Goal: Task Accomplishment & Management: Complete application form

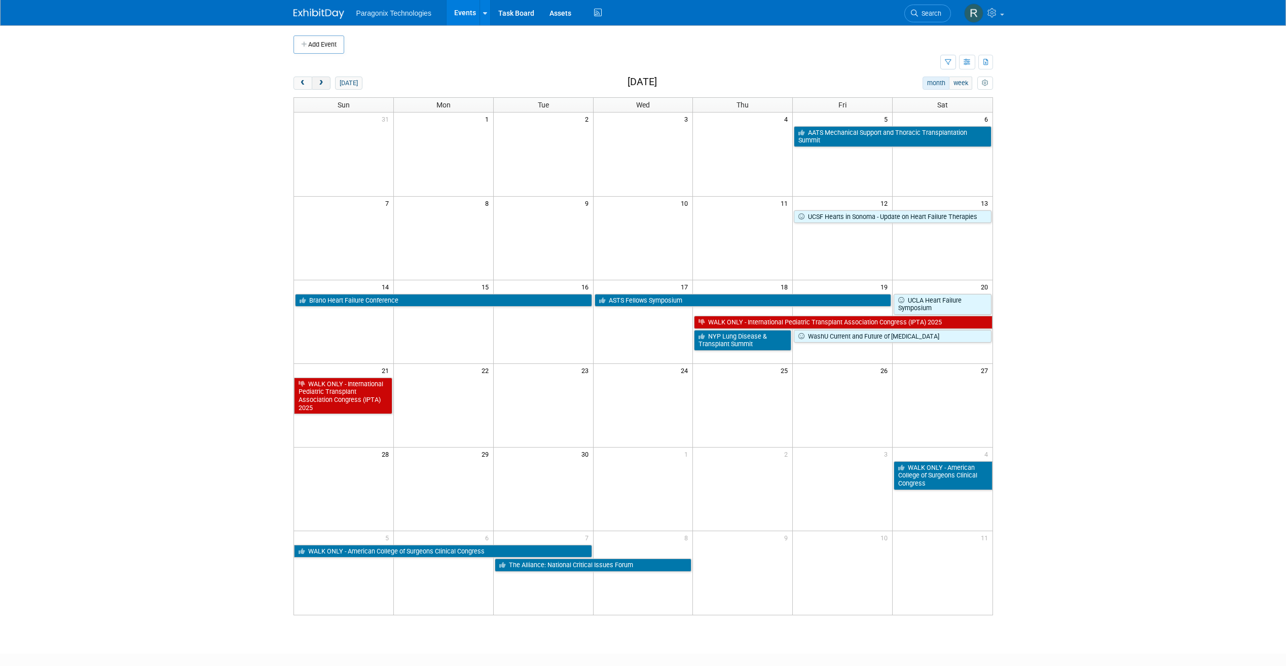
click at [330, 83] on button "next" at bounding box center [321, 83] width 19 height 13
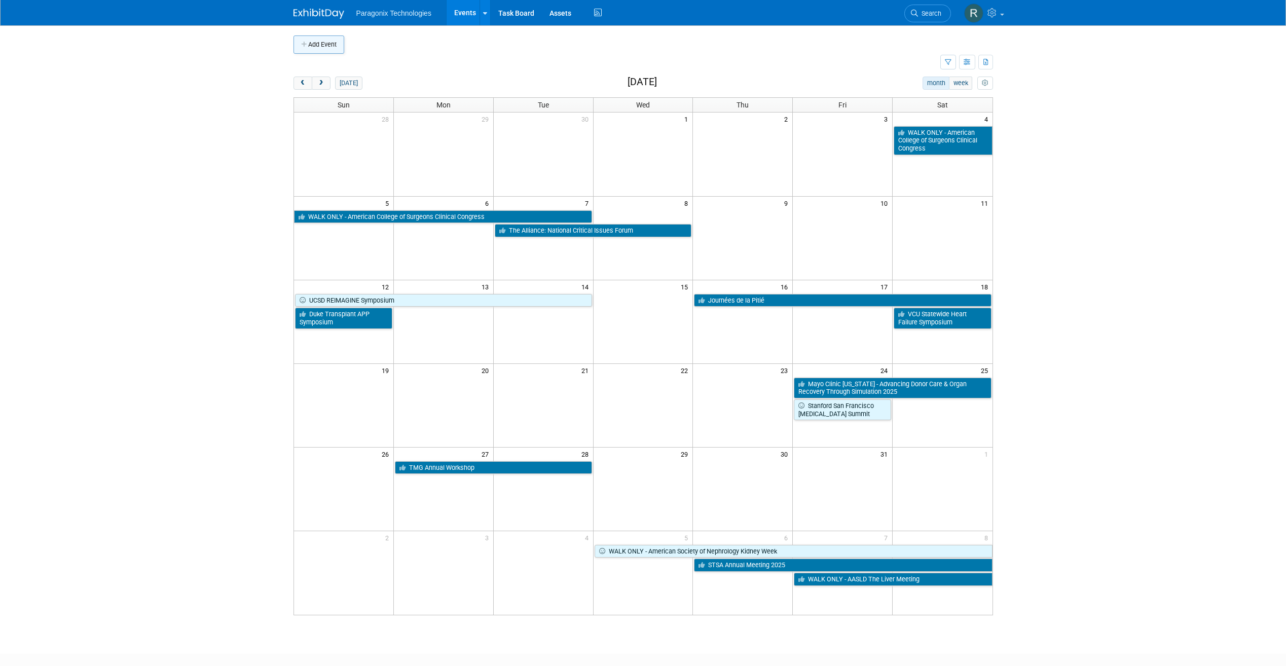
click at [306, 39] on button "Add Event" at bounding box center [318, 44] width 51 height 18
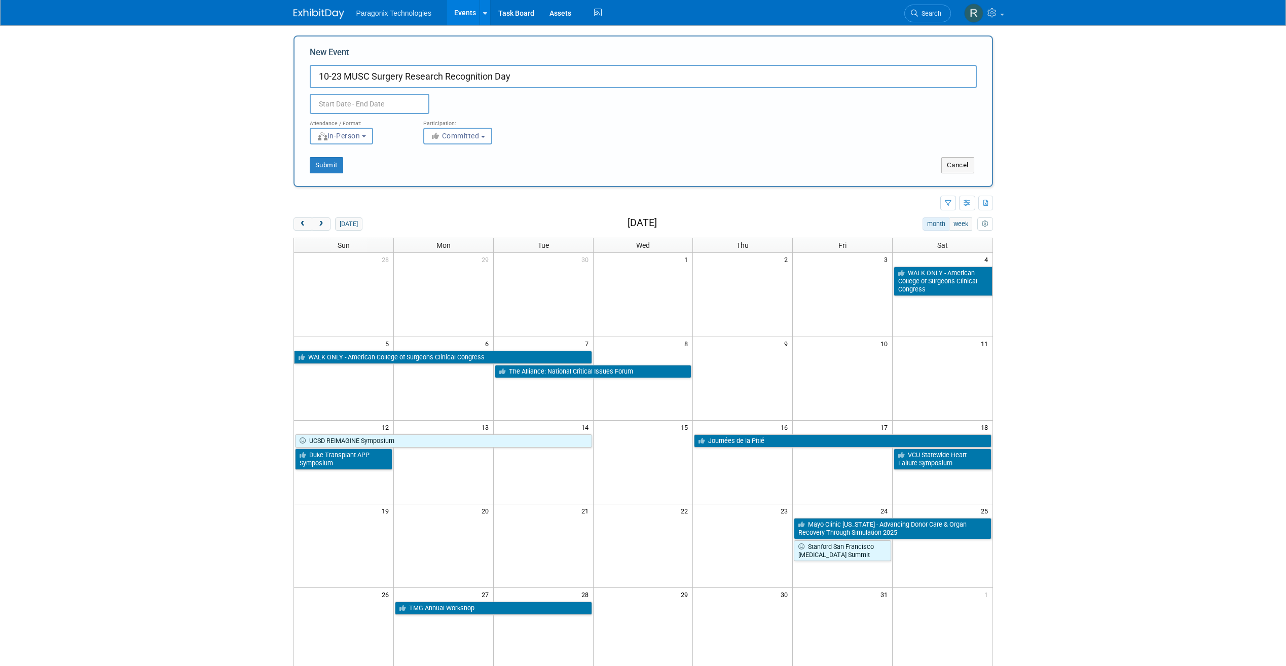
type input "10-23 MUSC Surgery Research Recognition Day"
click at [344, 100] on input "text" at bounding box center [370, 104] width 120 height 20
click at [458, 125] on icon at bounding box center [454, 126] width 7 height 7
select select "9"
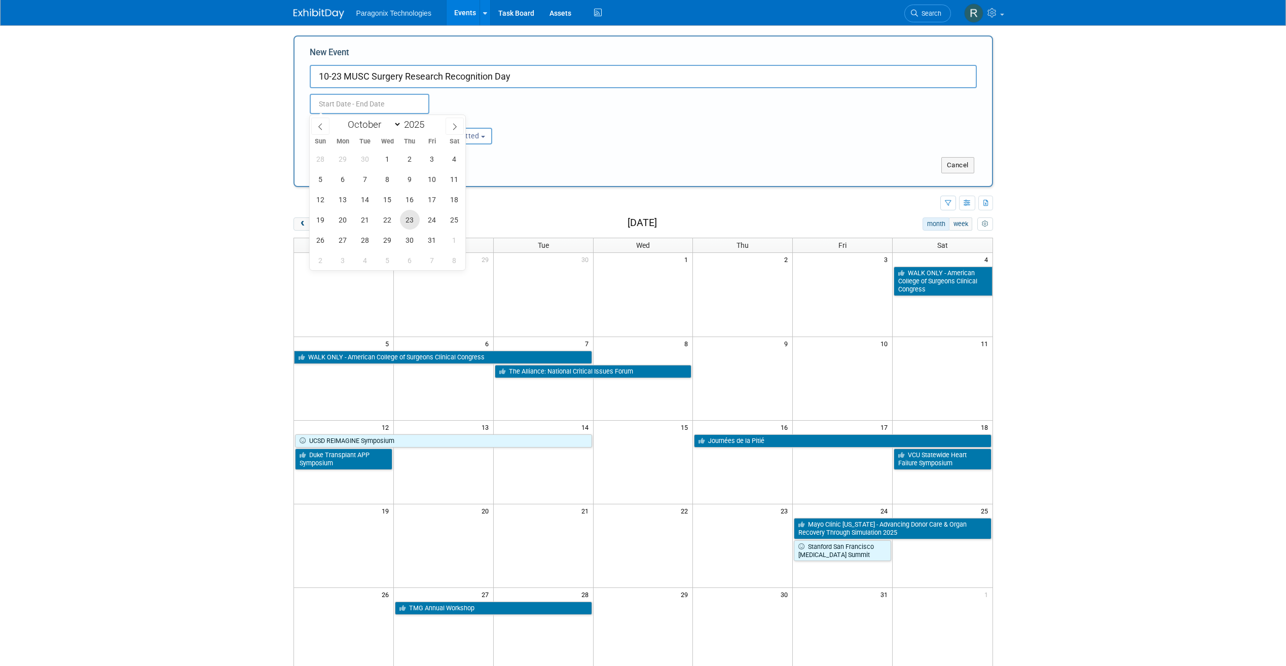
click at [415, 223] on span "23" at bounding box center [410, 220] width 20 height 20
type input "[DATE] to [DATE]"
click at [255, 158] on body "Paragonix Technologies Events Add Event Bulk Upload Events Shareable Event Boar…" at bounding box center [643, 333] width 1286 height 666
click at [498, 137] on div "<i class="fas fa-thumbs-up" style="color: #a5a5a5; padding-right: 2px; min-widt…" at bounding box center [472, 136] width 98 height 17
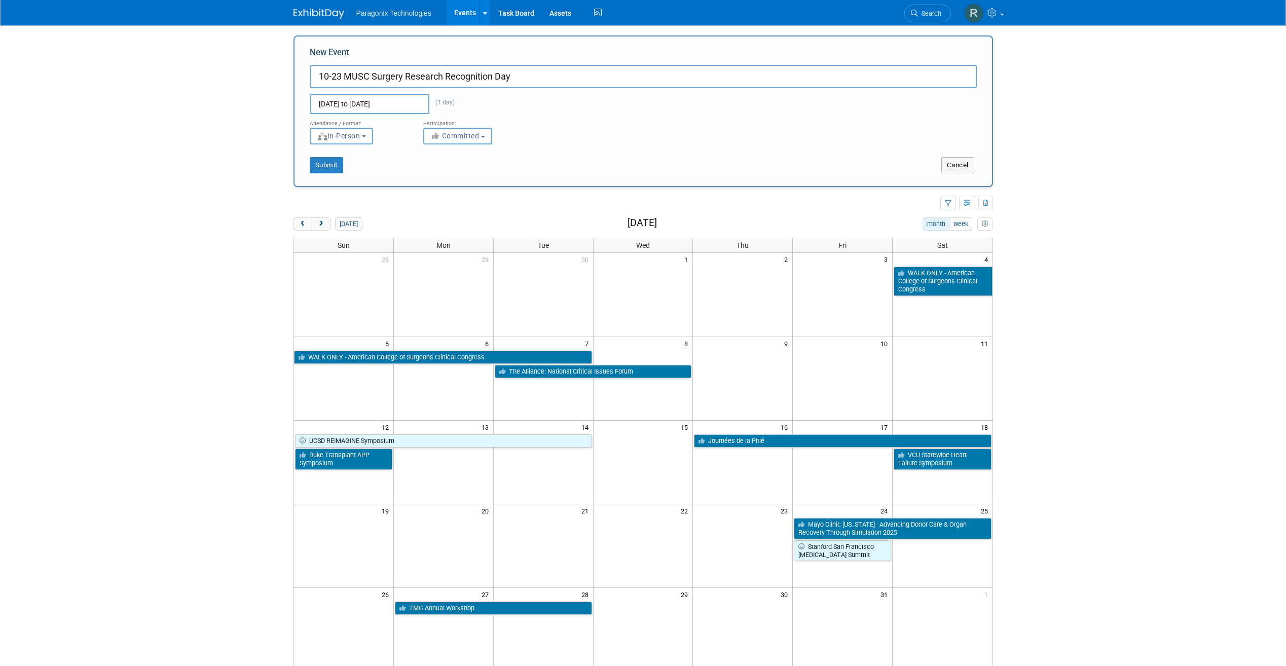
click at [477, 137] on span "Committed" at bounding box center [454, 136] width 49 height 8
click at [466, 177] on label "Considering" at bounding box center [462, 174] width 67 height 13
click at [433, 177] on input "Considering" at bounding box center [429, 174] width 7 height 7
select select "2"
click at [329, 166] on button "Submit" at bounding box center [326, 165] width 33 height 16
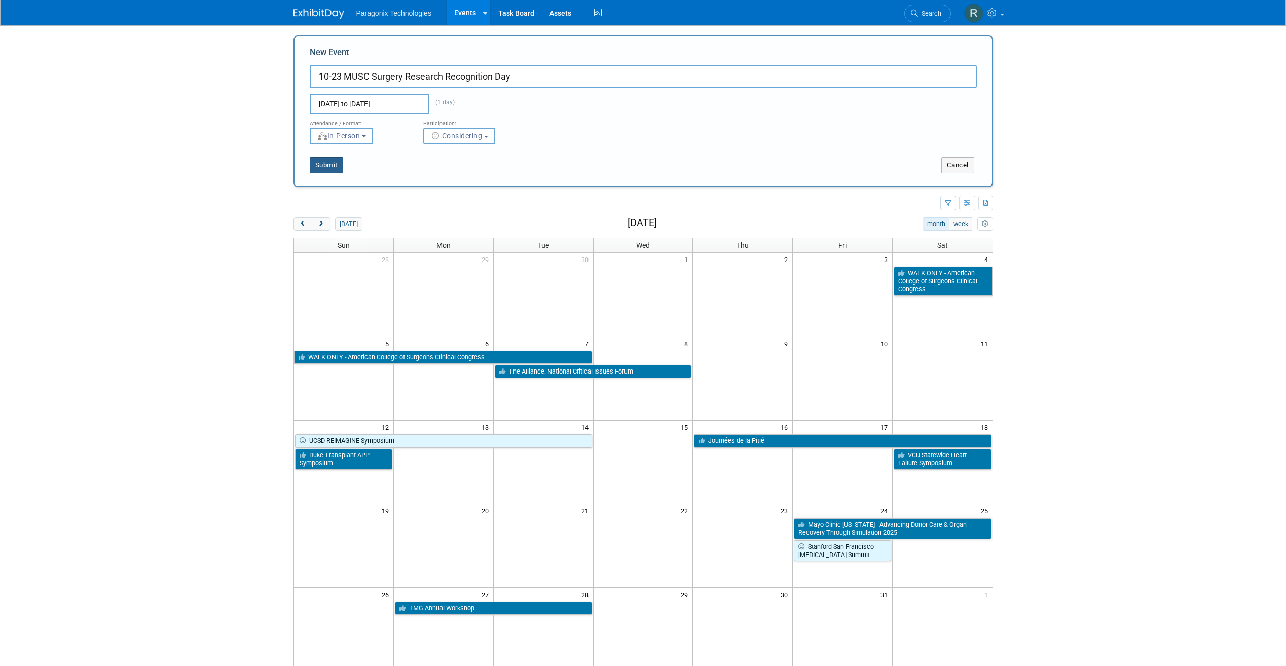
type input "10-23 MUSC Surgery Research Recognition Day"
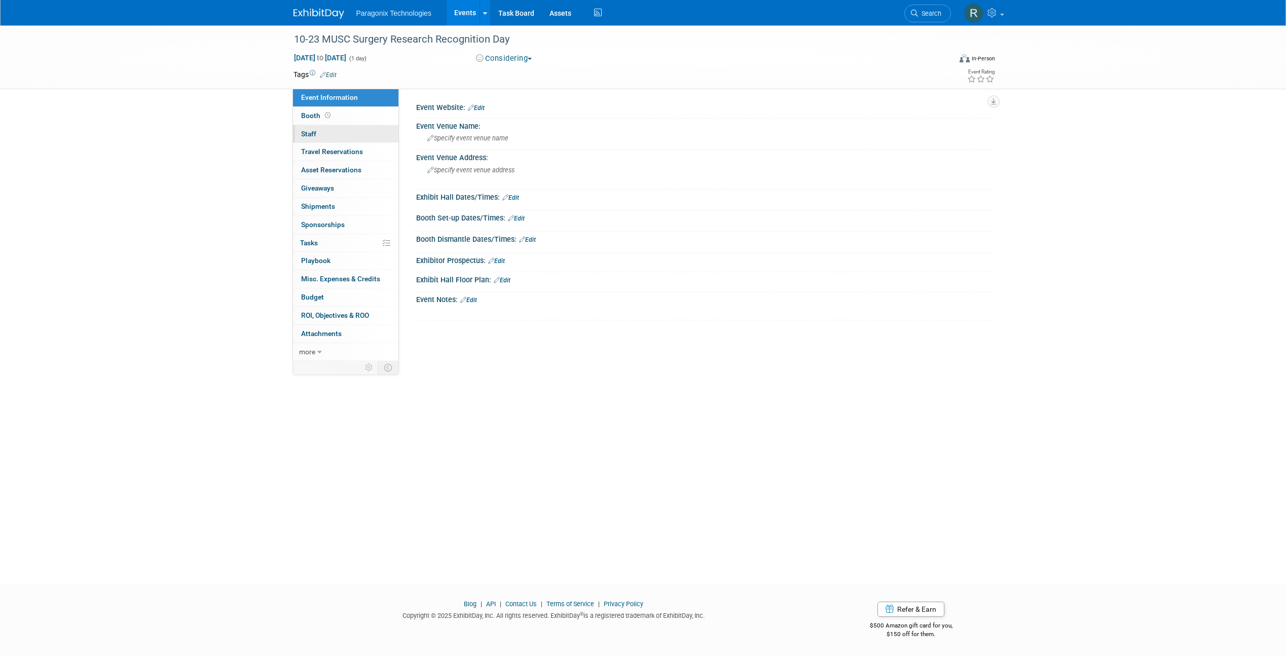
click at [345, 132] on link "0 Staff 0" at bounding box center [345, 134] width 105 height 18
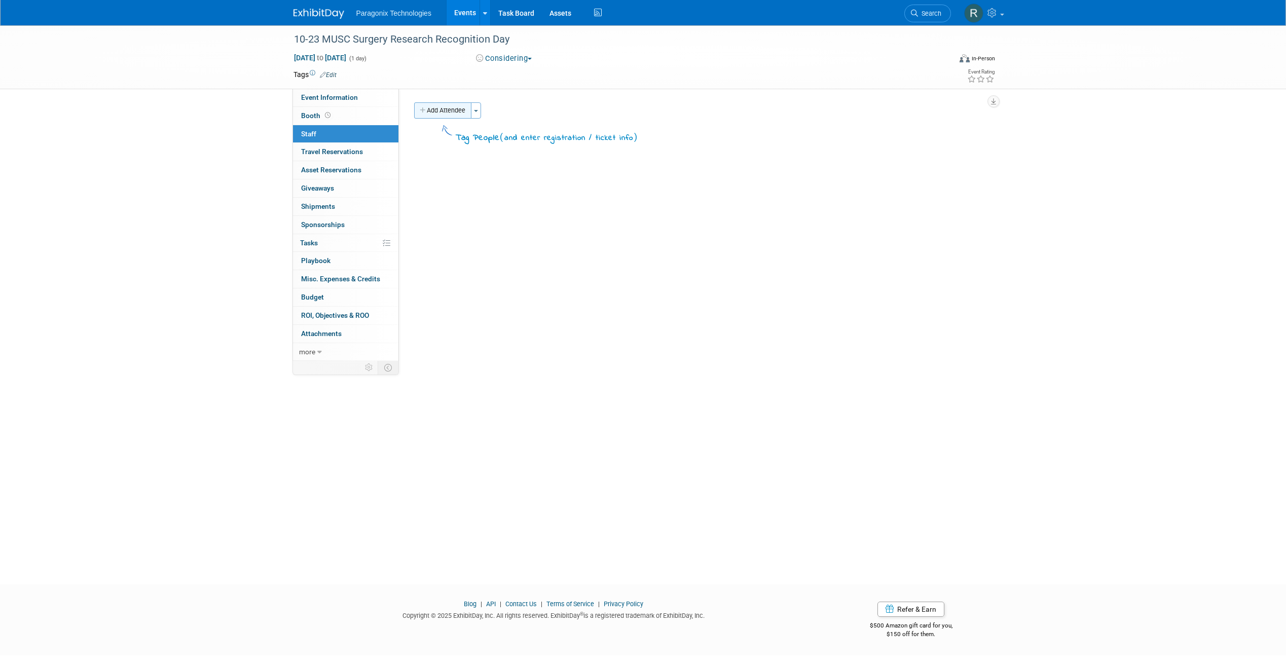
click at [434, 117] on button "Add Attendee" at bounding box center [442, 110] width 57 height 16
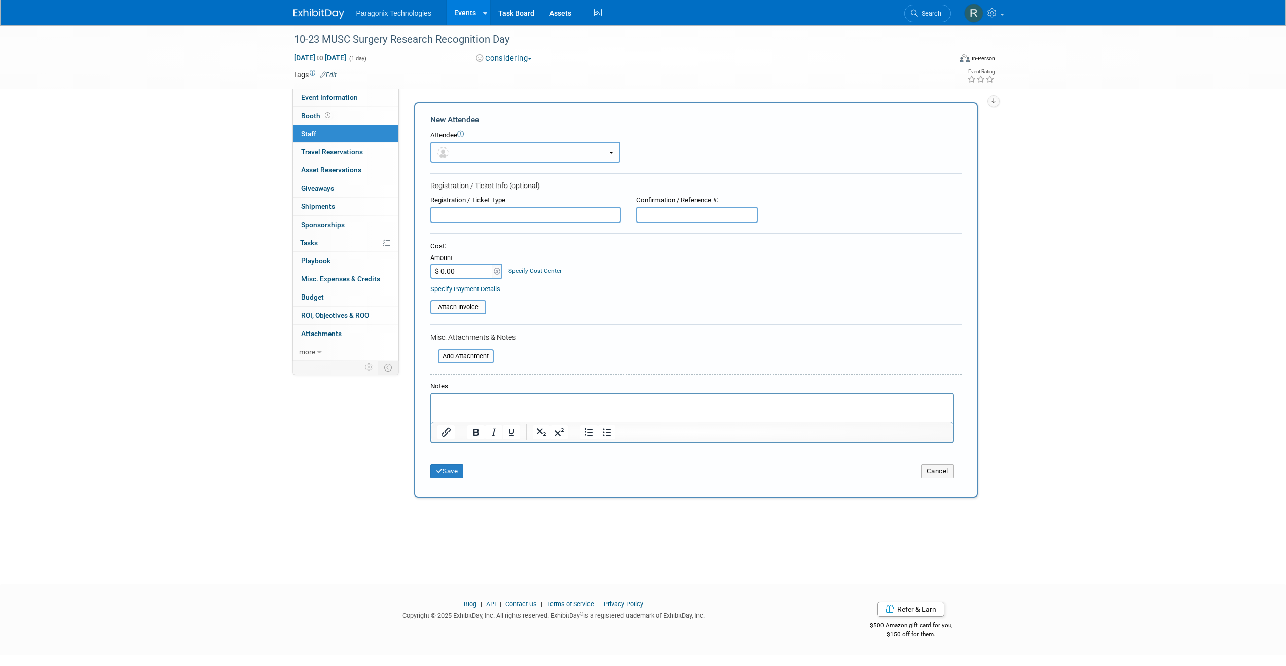
click at [457, 154] on button "button" at bounding box center [525, 152] width 190 height 21
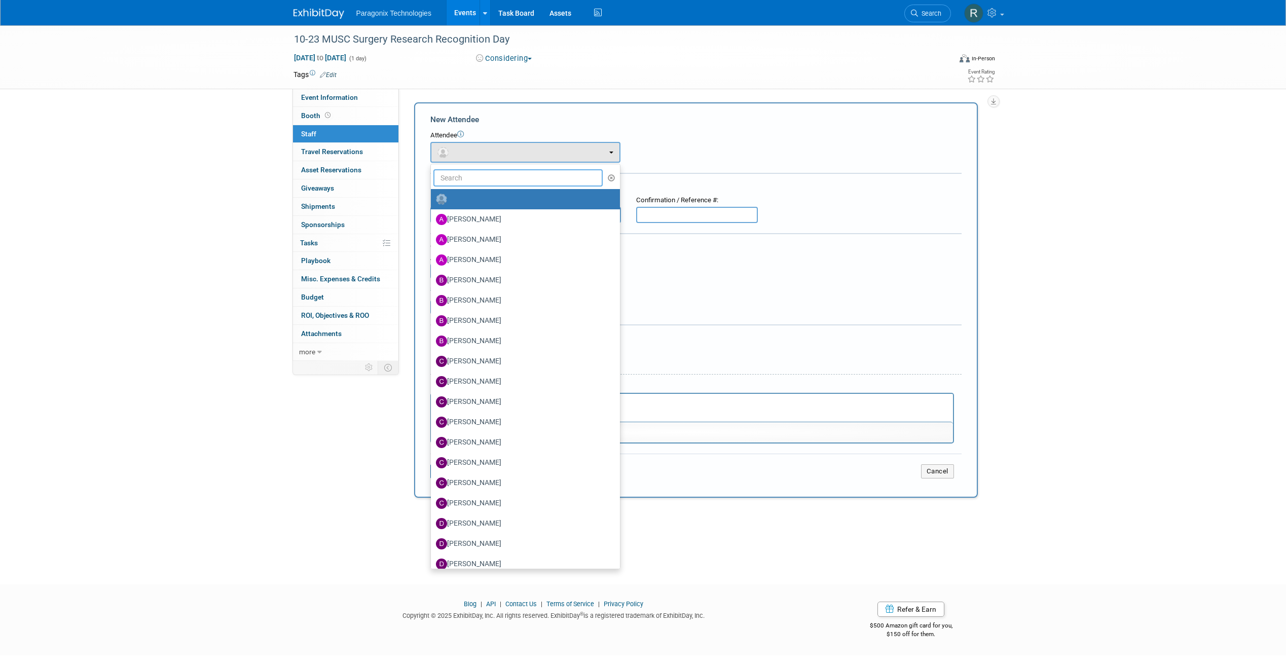
click at [476, 179] on input "text" at bounding box center [518, 177] width 170 height 17
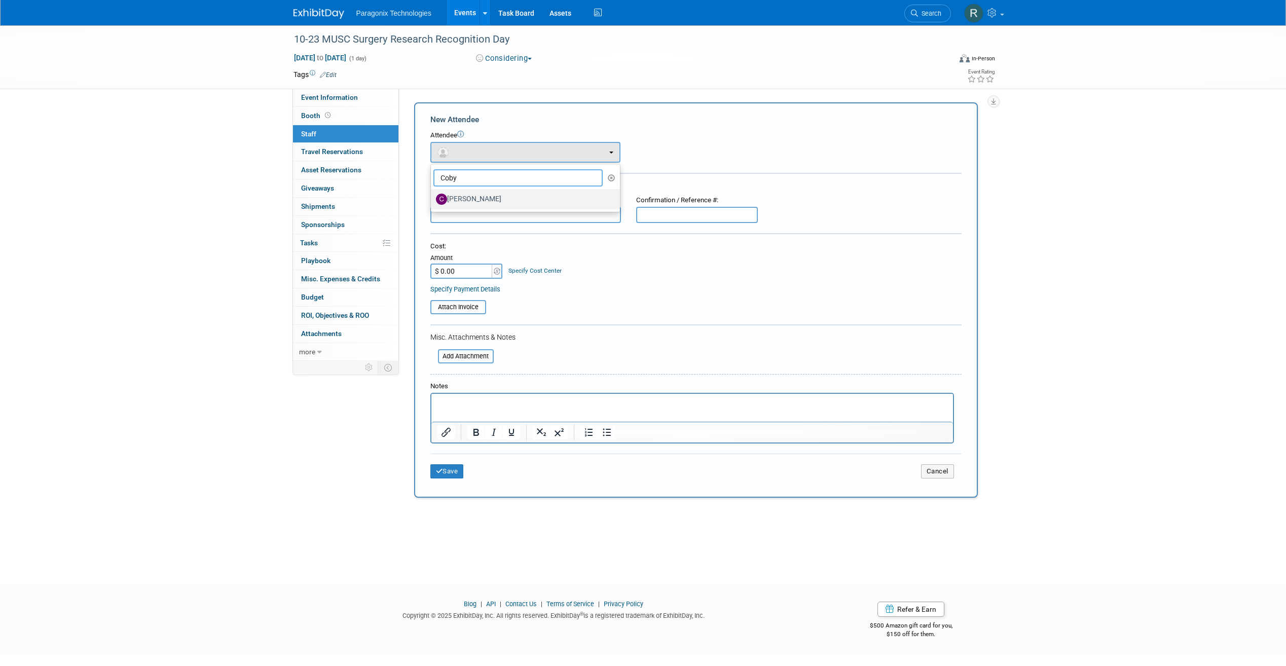
type input "Coby"
click at [477, 203] on label "Coby Babbs" at bounding box center [523, 199] width 174 height 16
click at [432, 201] on input "Coby Babbs" at bounding box center [429, 198] width 7 height 7
select select "d8e52a6f-4df0-4080-b47a-4ab263745020"
select select "4"
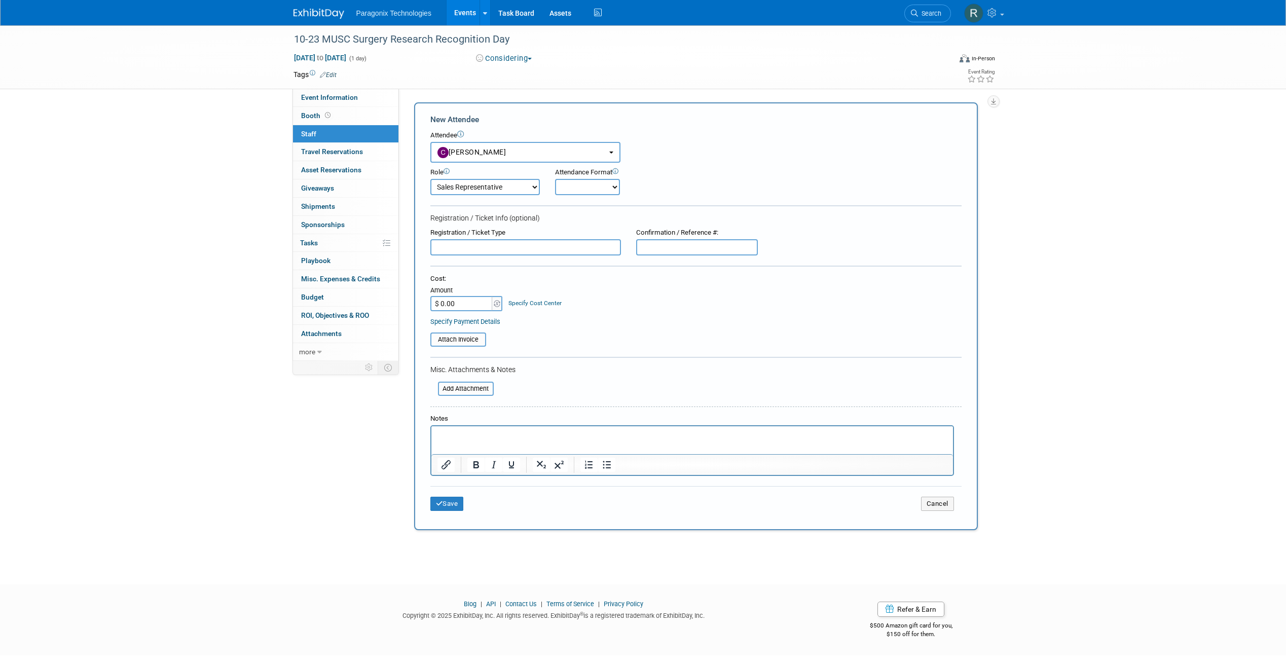
click at [581, 215] on div "Registration / Ticket Info (optional)" at bounding box center [695, 218] width 531 height 10
click at [572, 195] on select "Onsite Remote" at bounding box center [587, 187] width 65 height 16
click at [572, 186] on select "Onsite Remote" at bounding box center [587, 187] width 65 height 16
click at [572, 188] on select "Onsite Remote" at bounding box center [587, 187] width 65 height 16
select select "1"
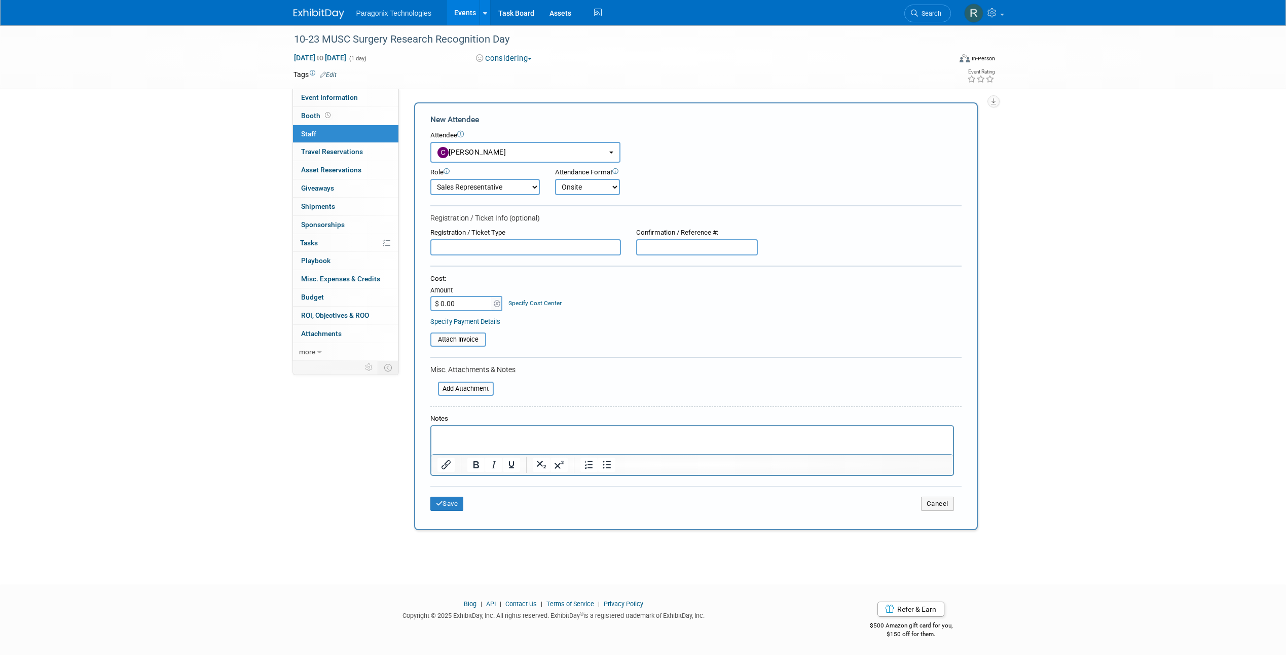
click at [555, 179] on select "Onsite Remote" at bounding box center [587, 187] width 65 height 16
click at [452, 506] on button "Save" at bounding box center [446, 504] width 33 height 14
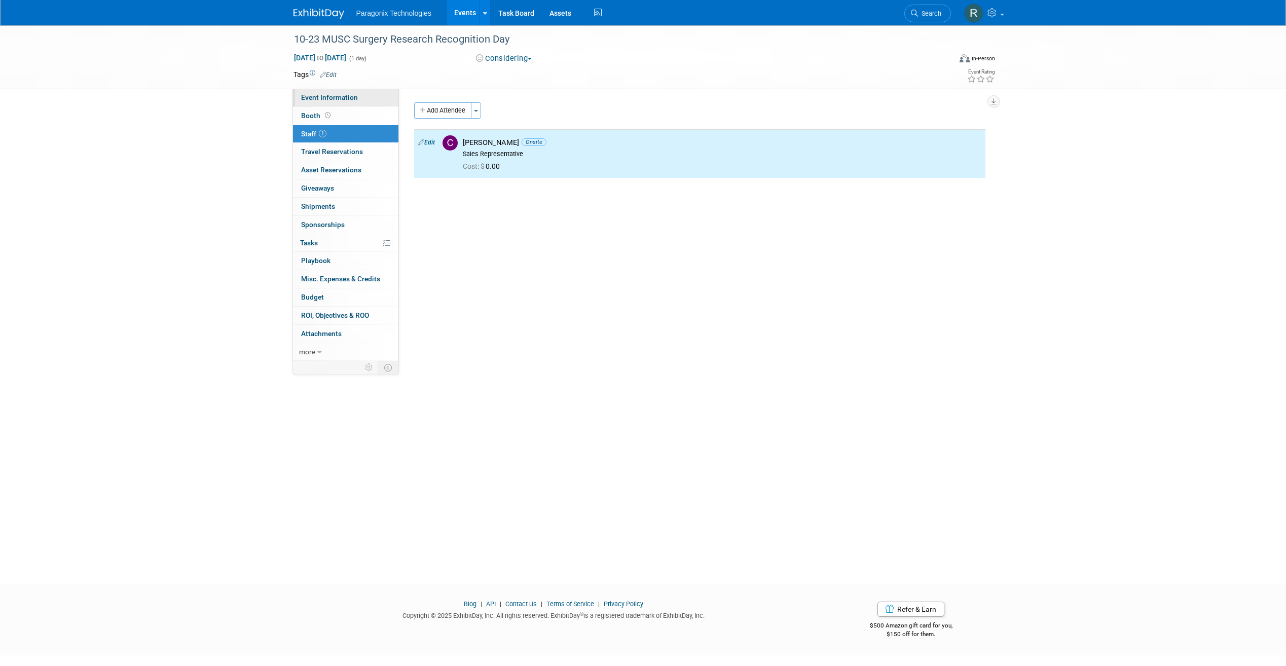
click at [339, 99] on span "Event Information" at bounding box center [329, 97] width 57 height 8
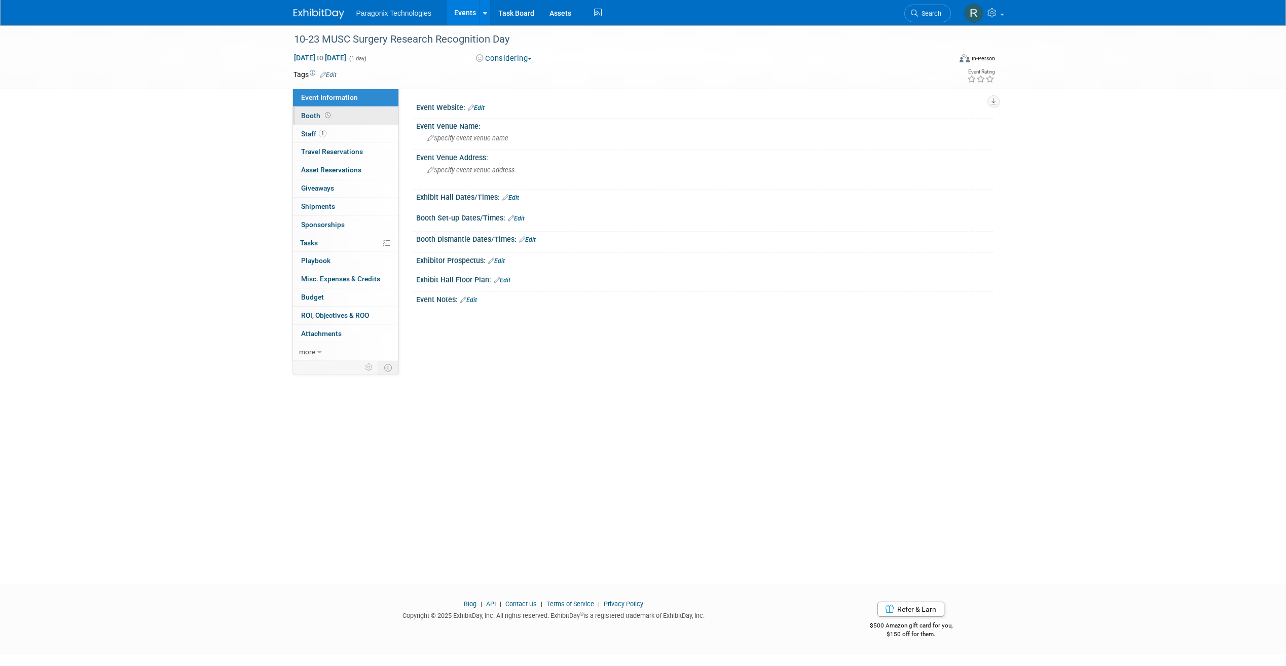
drag, startPoint x: 338, startPoint y: 112, endPoint x: 343, endPoint y: 115, distance: 5.9
click at [338, 112] on link "Booth" at bounding box center [345, 116] width 105 height 18
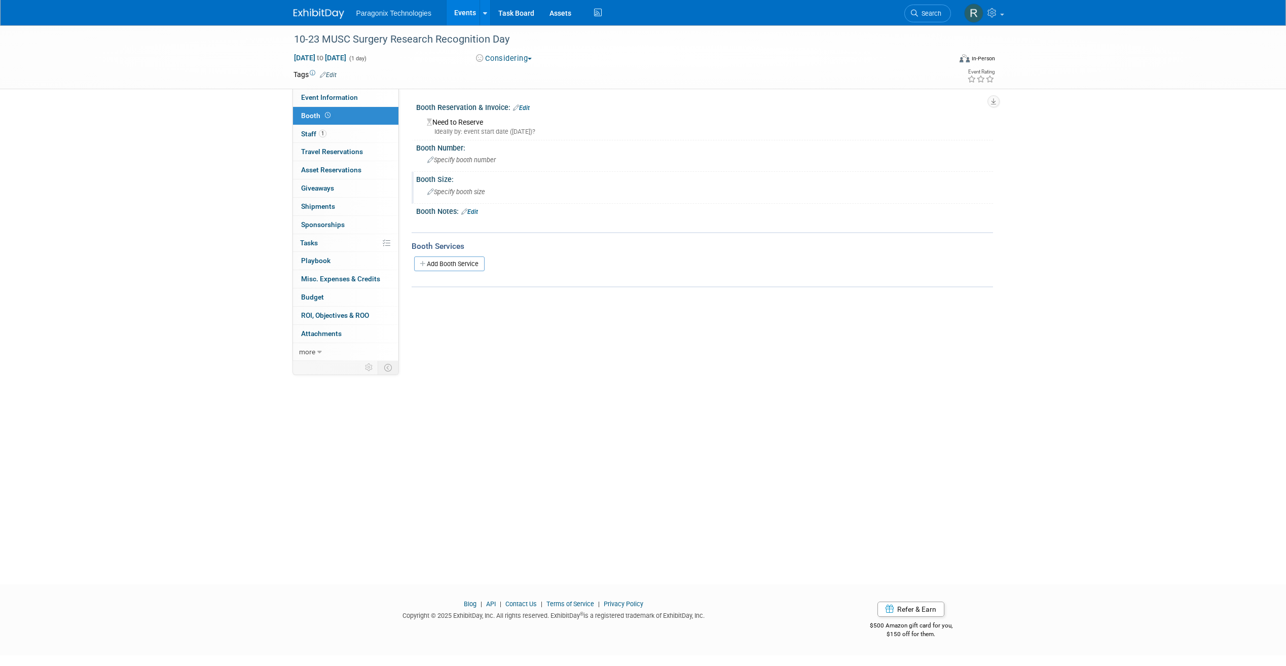
click at [461, 194] on span "Specify booth size" at bounding box center [456, 192] width 58 height 8
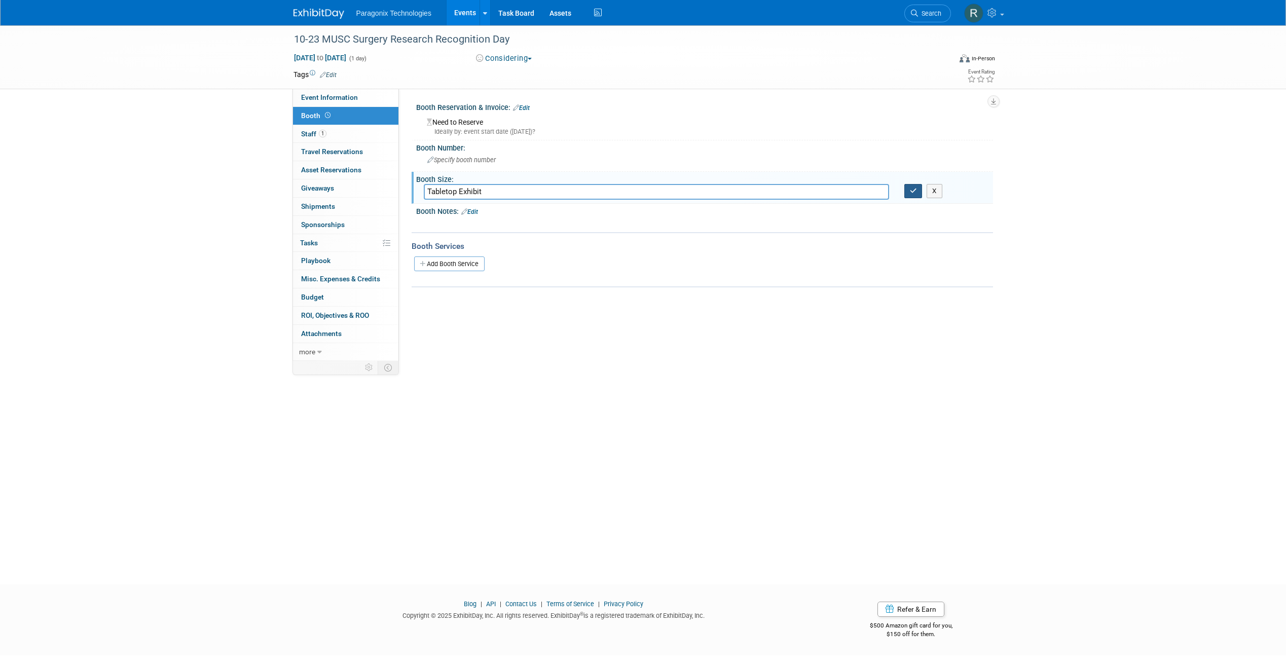
type input "Tabletop Exhibit"
click at [917, 194] on button "button" at bounding box center [913, 191] width 18 height 14
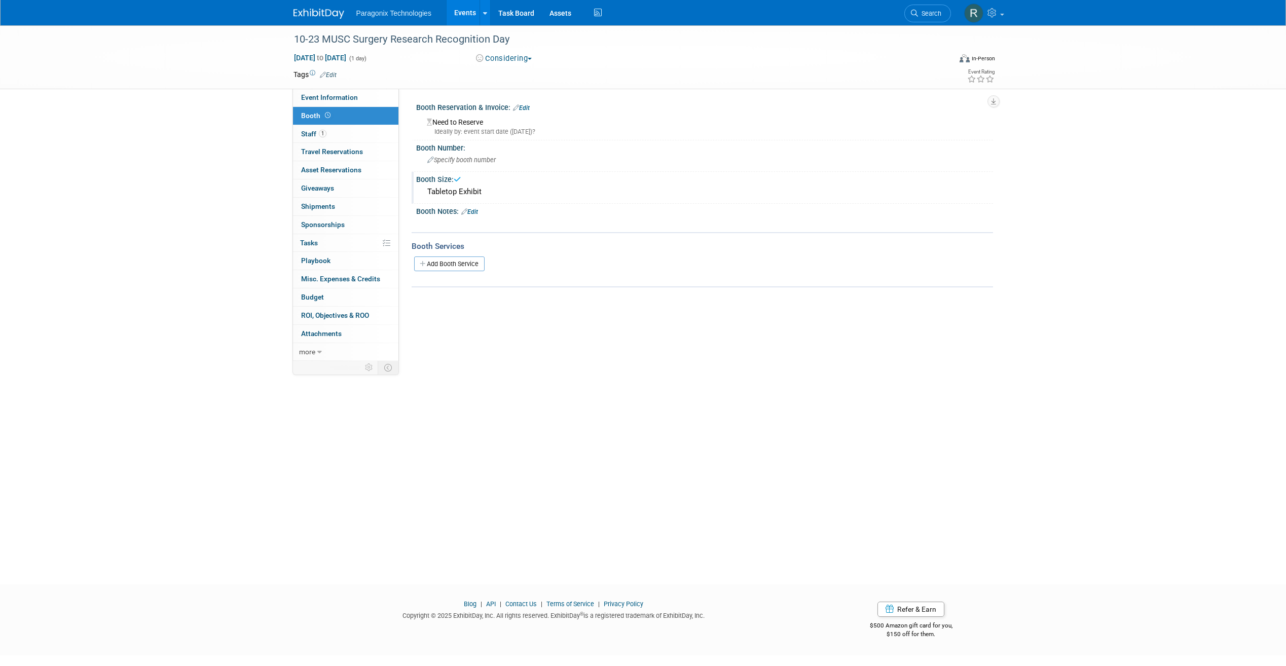
click at [464, 17] on link "Events" at bounding box center [465, 12] width 37 height 25
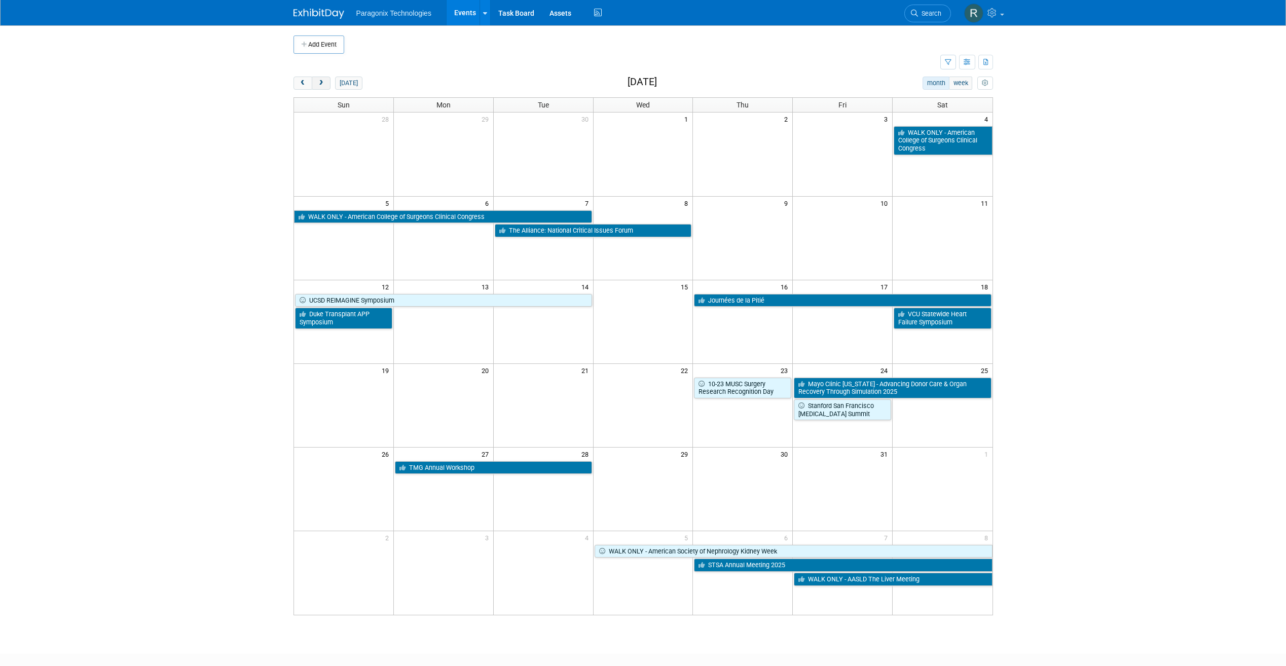
click at [318, 83] on span "next" at bounding box center [321, 83] width 8 height 7
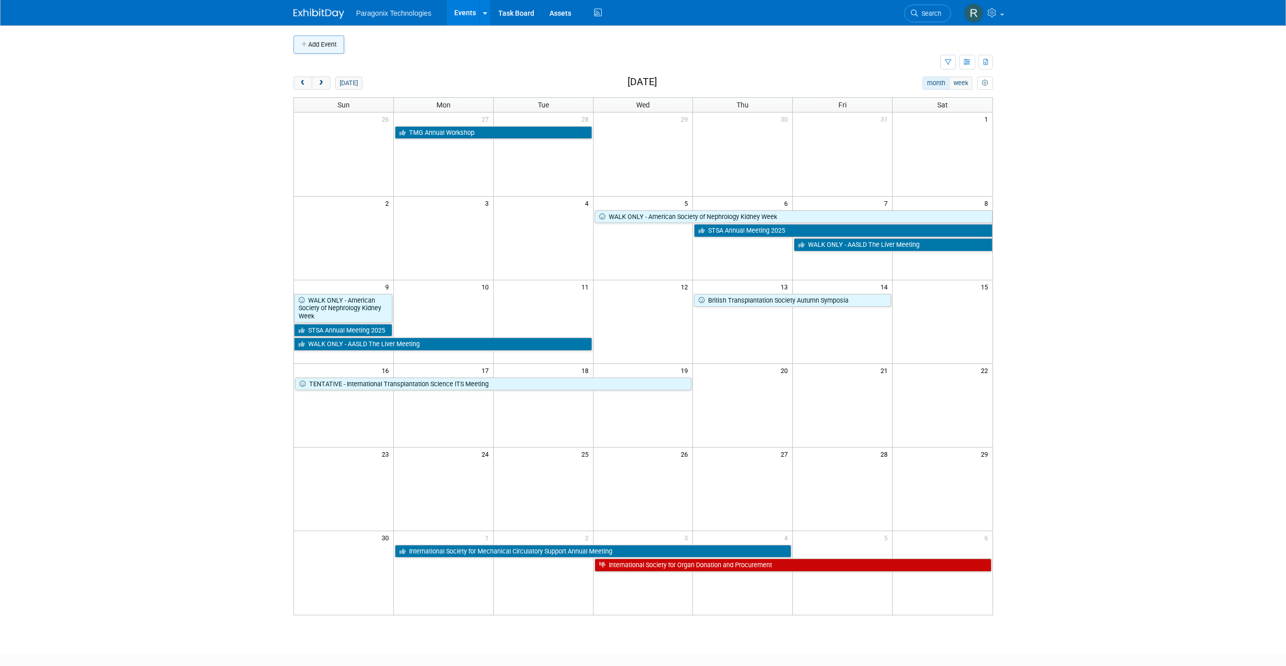
click at [322, 49] on button "Add Event" at bounding box center [318, 44] width 51 height 18
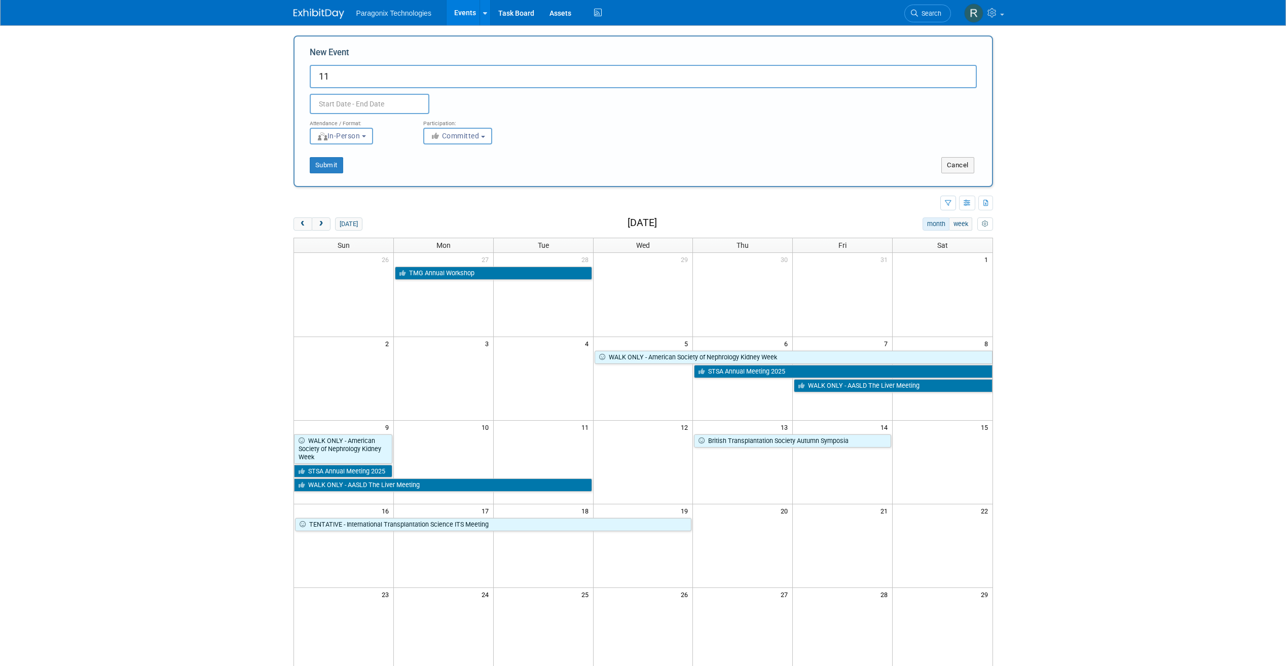
type input "1"
type input "Tufts New England Heart Failure and Transplantation Conference"
click at [385, 99] on input "text" at bounding box center [370, 104] width 120 height 20
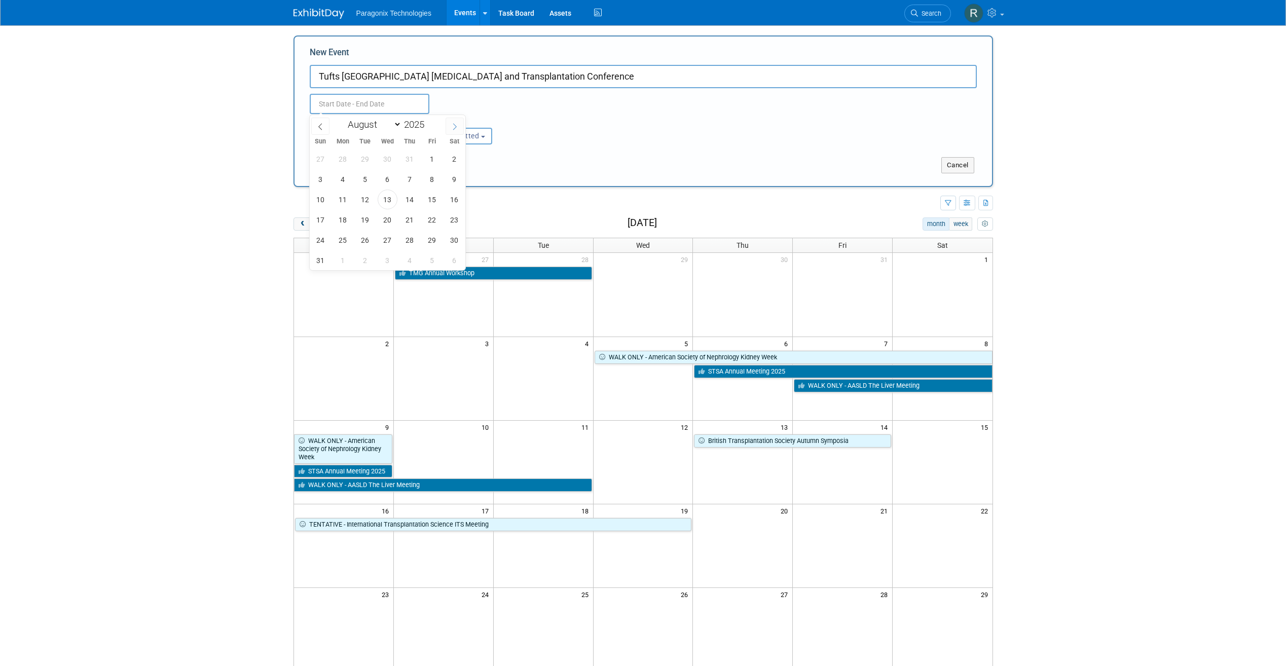
click at [453, 127] on icon at bounding box center [454, 126] width 7 height 7
select select "10"
click at [427, 198] on span "14" at bounding box center [432, 200] width 20 height 20
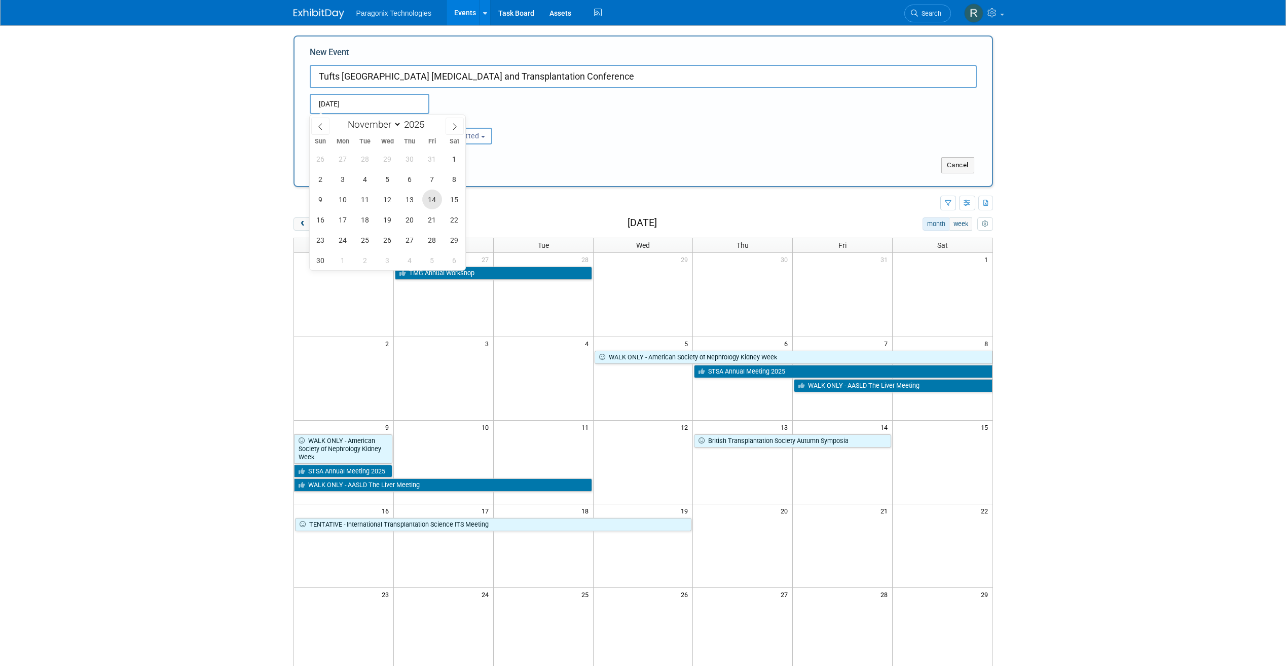
type input "Nov 14, 2025 to Nov 14, 2025"
type input "[DATE] to [DATE]"
click at [563, 156] on div "Submit Cancel" at bounding box center [643, 158] width 682 height 29
drag, startPoint x: 465, startPoint y: 139, endPoint x: 464, endPoint y: 146, distance: 7.2
click at [465, 138] on span "Committed" at bounding box center [454, 136] width 49 height 8
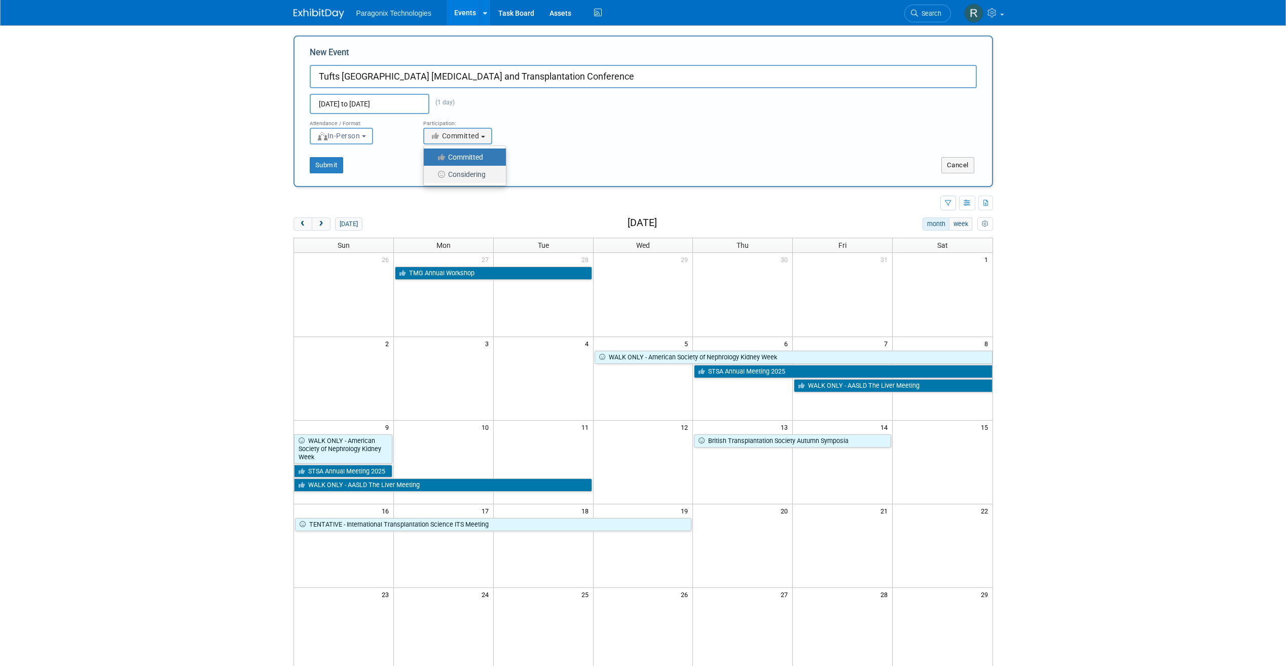
click at [462, 168] on label "Considering" at bounding box center [462, 174] width 67 height 13
click at [433, 171] on input "Considering" at bounding box center [429, 174] width 7 height 7
select select "2"
click at [306, 161] on div "Submit" at bounding box center [439, 165] width 290 height 16
click at [317, 161] on button "Submit" at bounding box center [326, 165] width 33 height 16
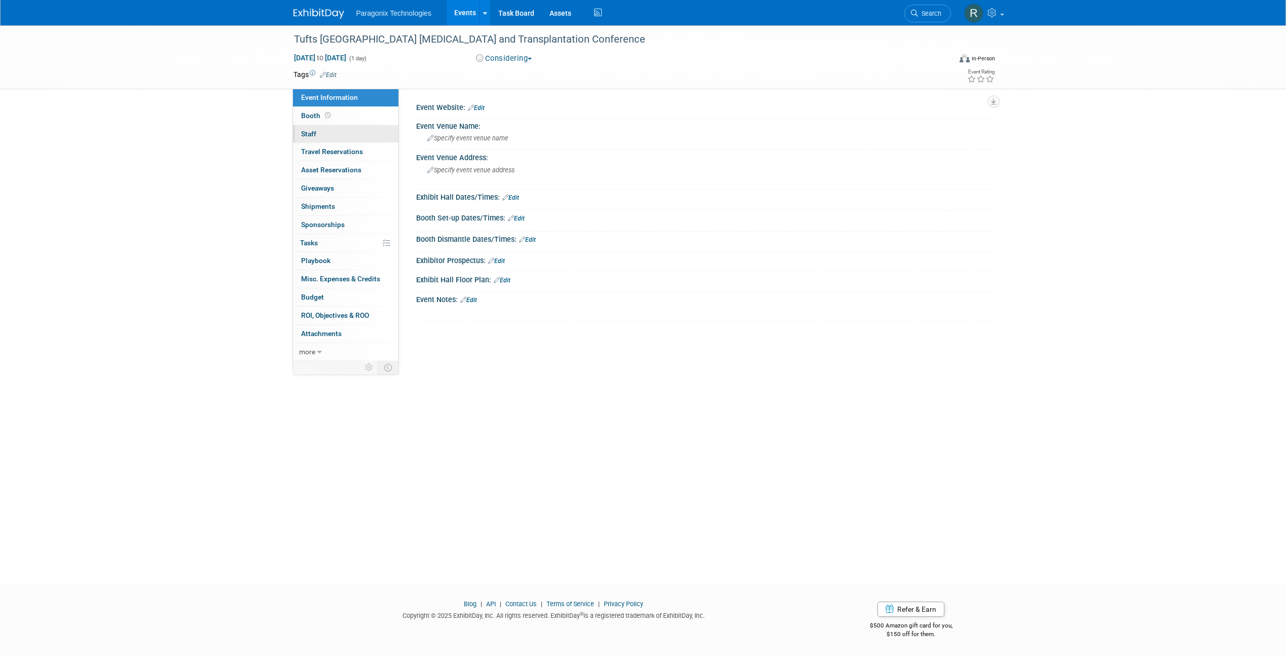
click at [327, 133] on link "0 Staff 0" at bounding box center [345, 134] width 105 height 18
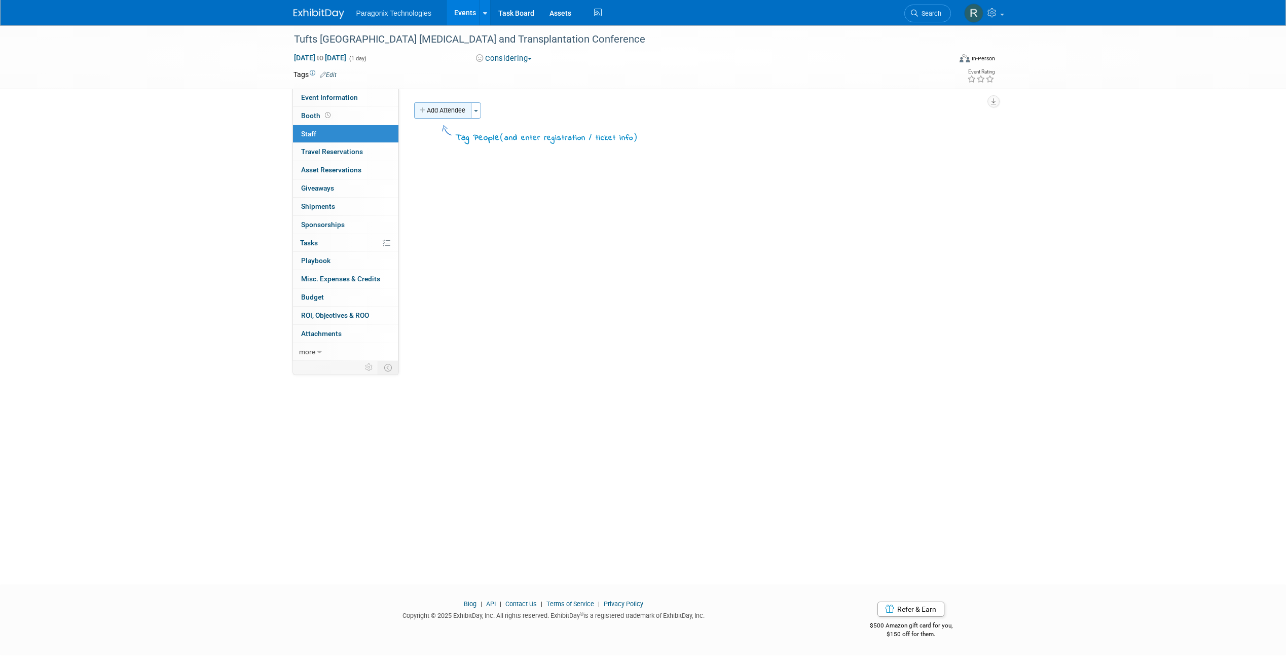
click at [462, 109] on button "Add Attendee" at bounding box center [442, 110] width 57 height 16
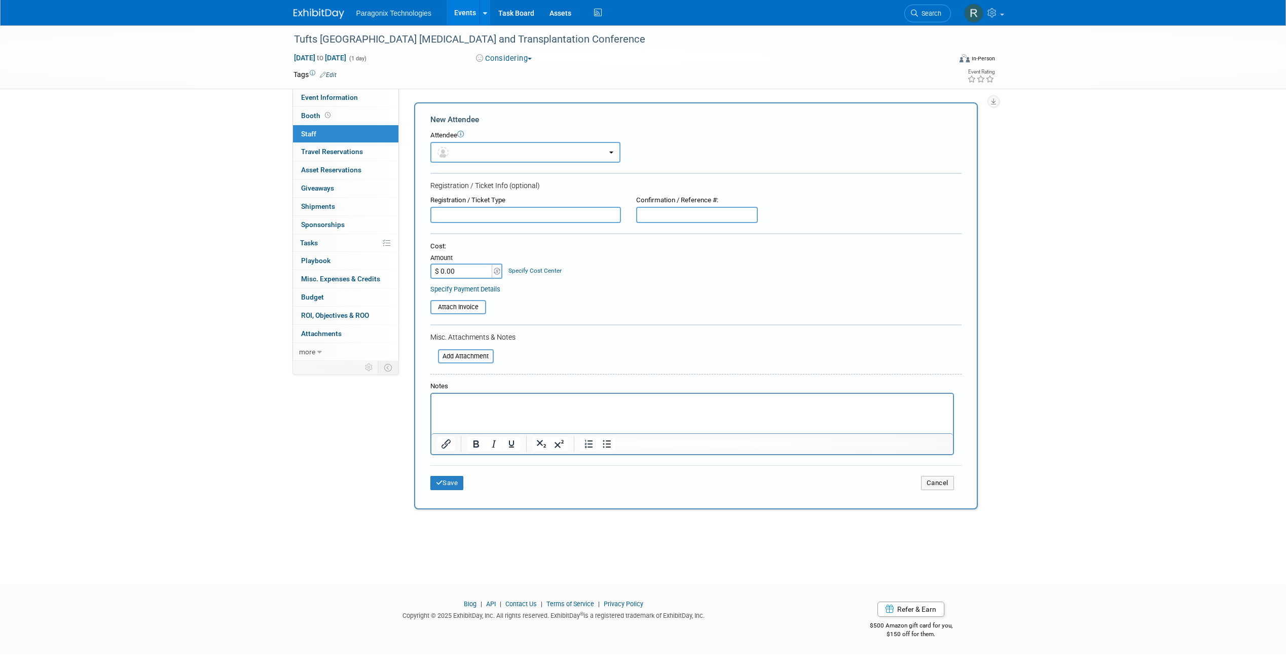
click at [459, 152] on button "button" at bounding box center [525, 152] width 190 height 21
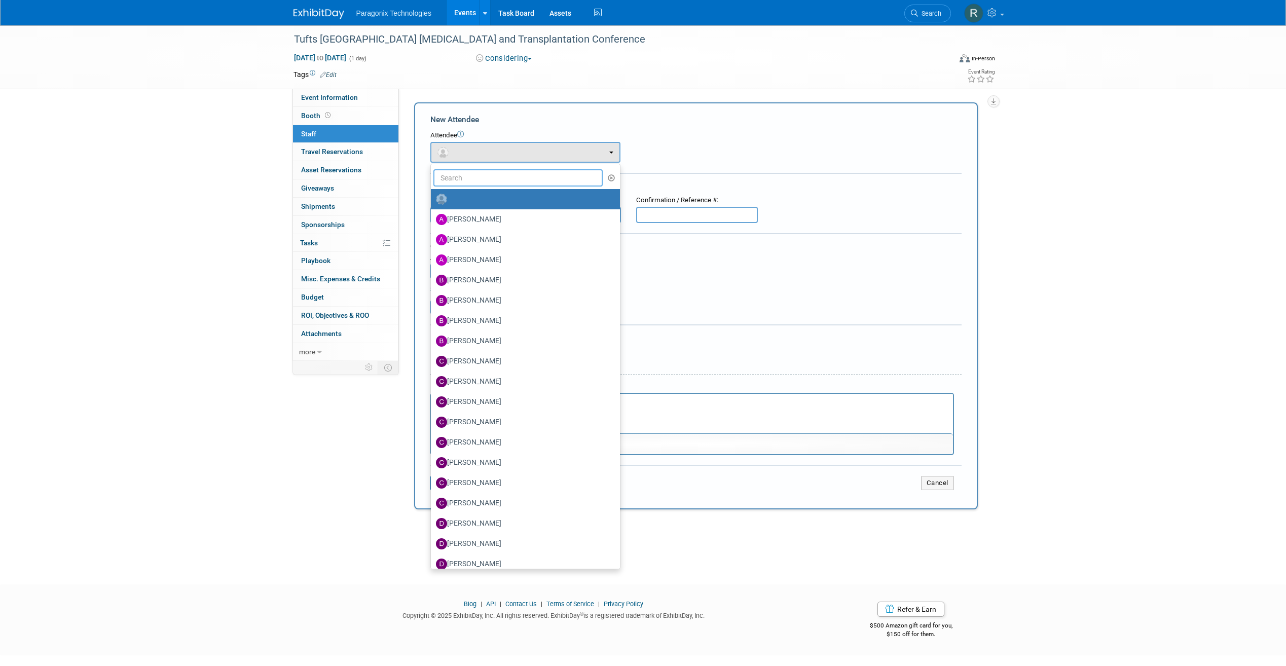
click at [460, 172] on input "text" at bounding box center [518, 177] width 170 height 17
type input "R"
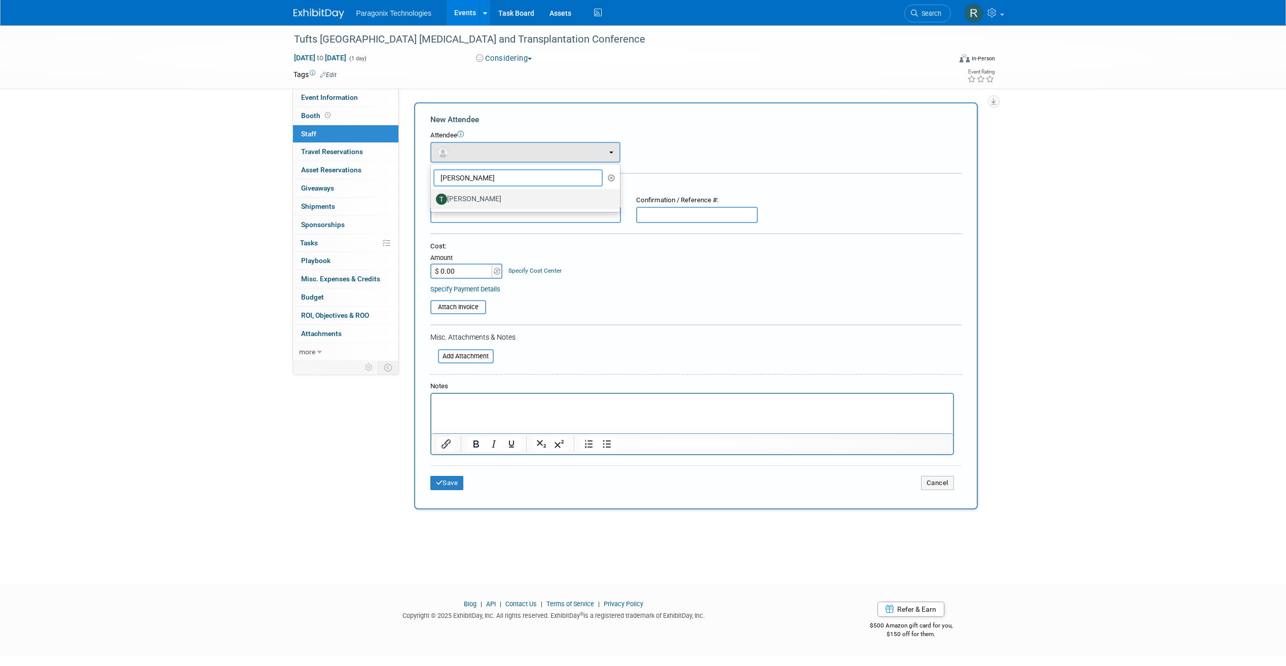
type input "Ted"
click at [525, 197] on label "Ted Hancock" at bounding box center [523, 199] width 174 height 16
click at [432, 197] on input "Ted Hancock" at bounding box center [429, 198] width 7 height 7
select select "be9a6b2a-8a61-4956-8a3e-c8985f708f84"
select select "4"
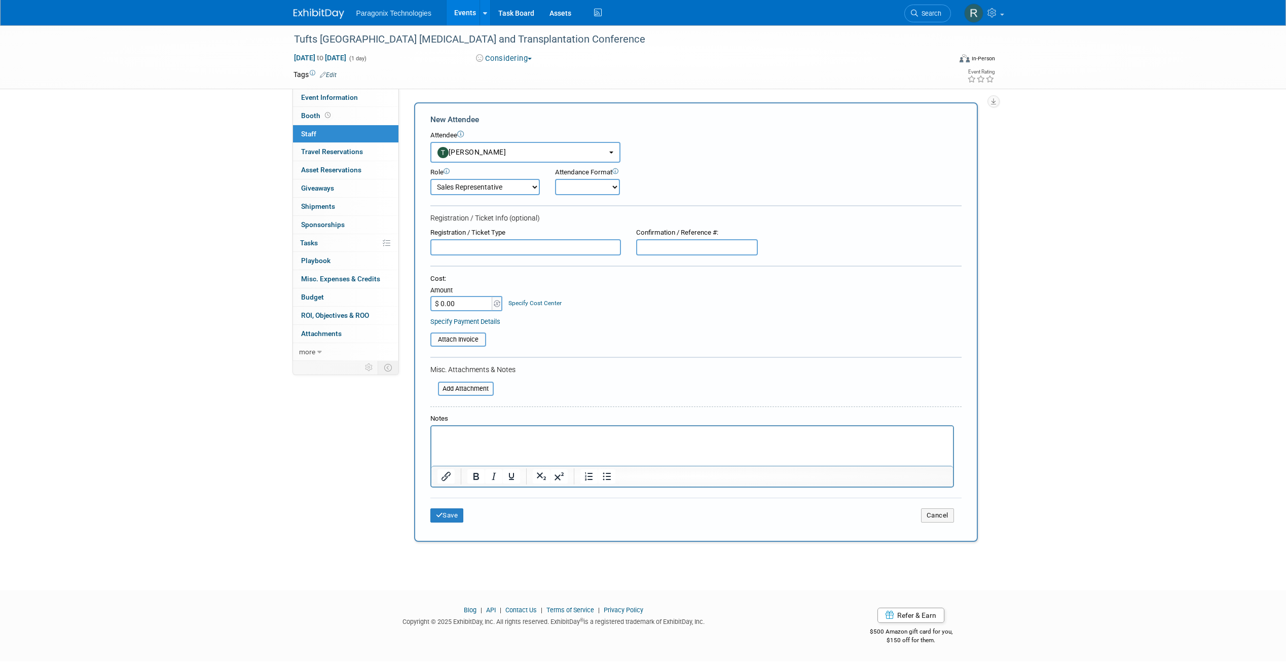
click at [564, 176] on div "Attendance Format" at bounding box center [616, 173] width 122 height 10
drag, startPoint x: 572, startPoint y: 185, endPoint x: 577, endPoint y: 195, distance: 10.9
click at [572, 185] on select "Onsite Remote" at bounding box center [587, 187] width 65 height 16
select select "1"
click at [555, 179] on select "Onsite Remote" at bounding box center [587, 187] width 65 height 16
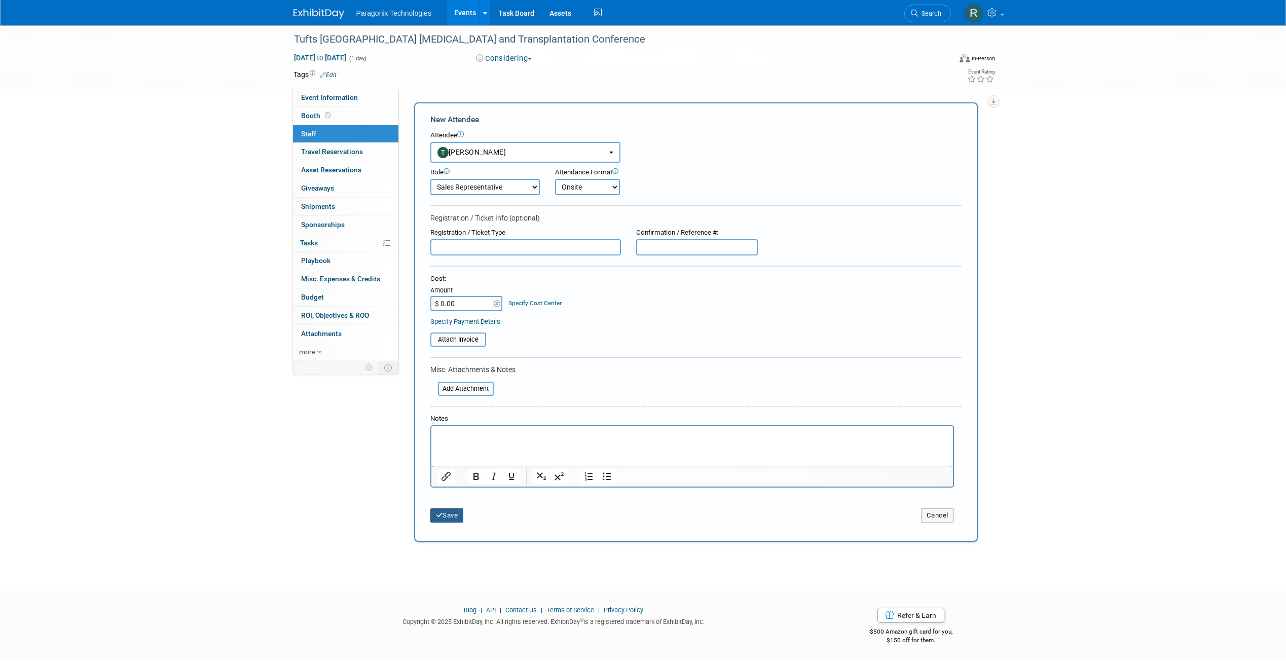
click at [455, 516] on button "Save" at bounding box center [446, 515] width 33 height 14
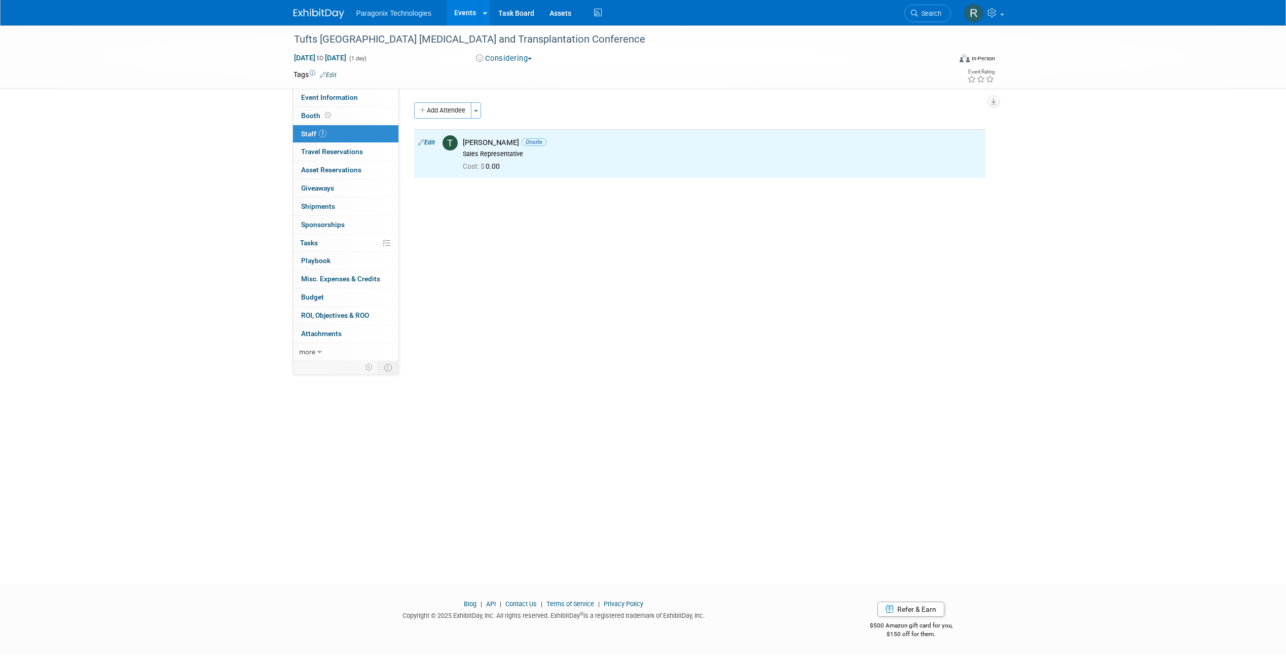
click at [468, 15] on link "Events" at bounding box center [465, 12] width 37 height 25
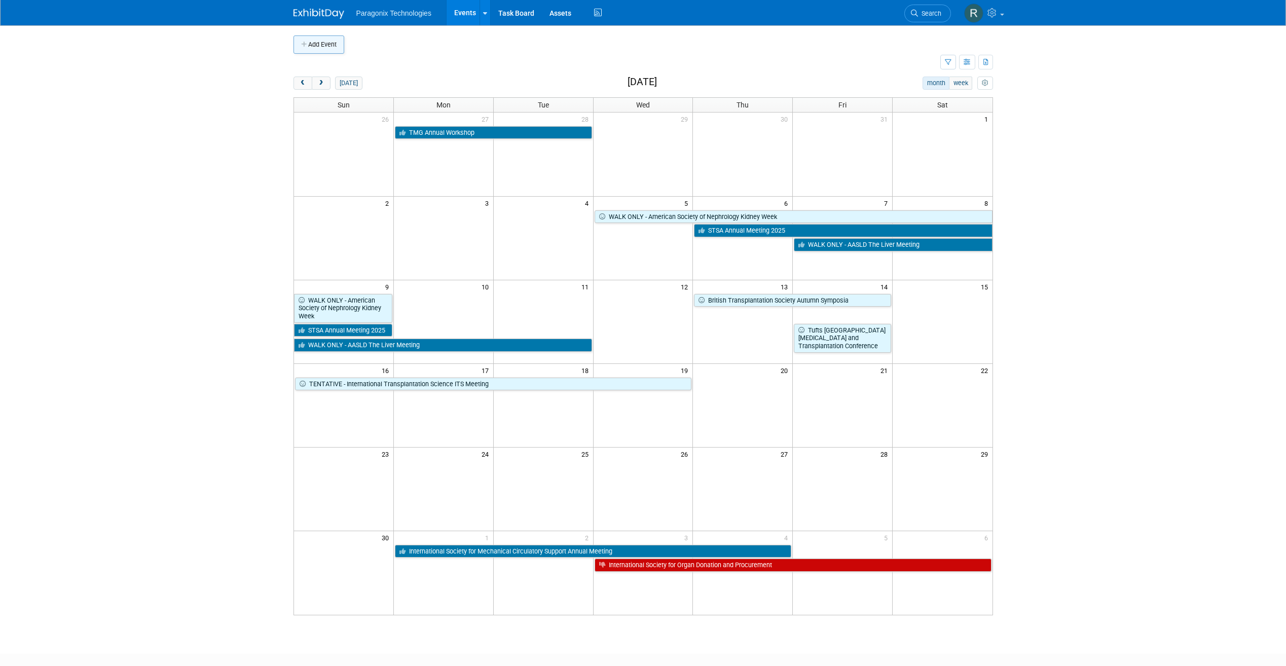
click at [332, 51] on button "Add Event" at bounding box center [318, 44] width 51 height 18
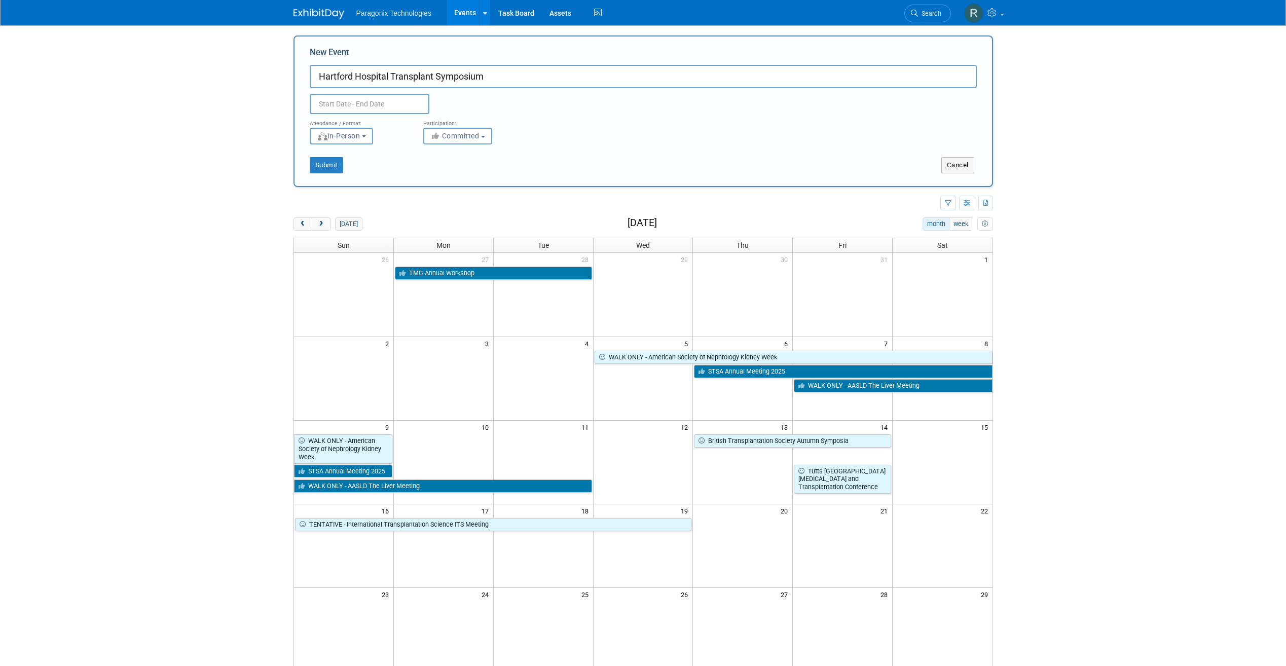
type input "Hartford Hospital Transplant Symposium"
click at [352, 100] on input "text" at bounding box center [370, 104] width 120 height 20
click at [463, 127] on span at bounding box center [455, 126] width 18 height 17
click at [462, 127] on span at bounding box center [455, 126] width 18 height 17
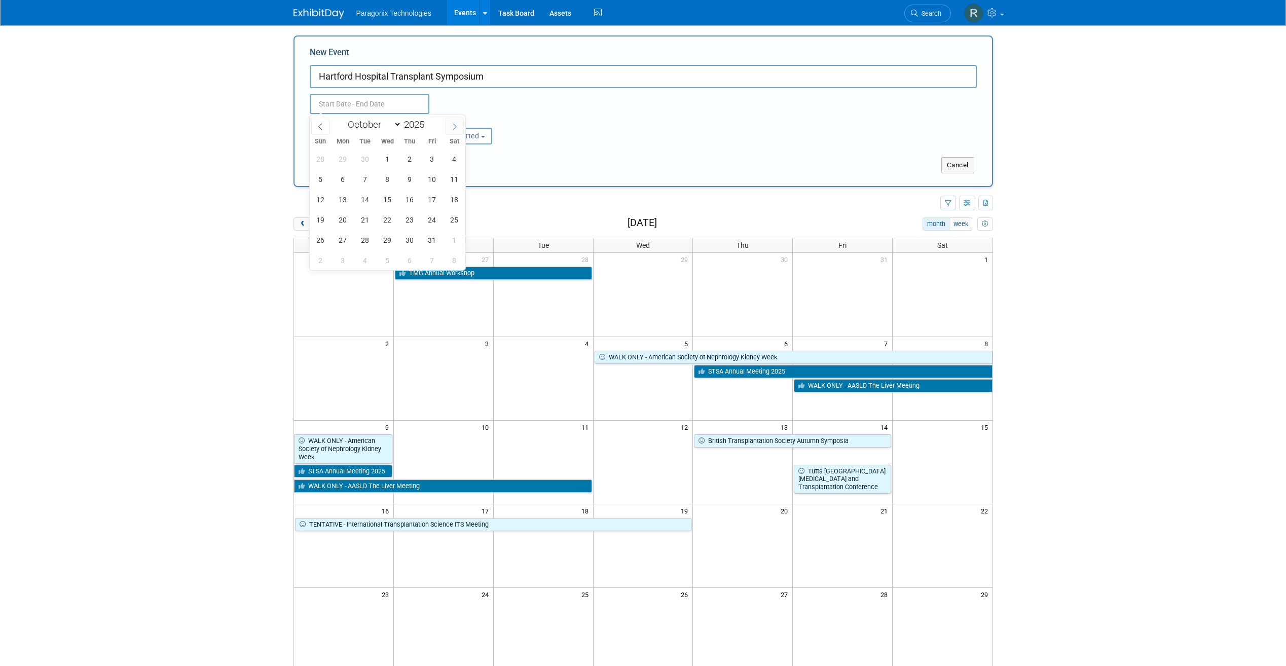
select select "10"
click at [390, 217] on span "19" at bounding box center [388, 220] width 20 height 20
type input "[DATE] to [DATE]"
click at [548, 144] on div "Submit Cancel" at bounding box center [643, 158] width 682 height 29
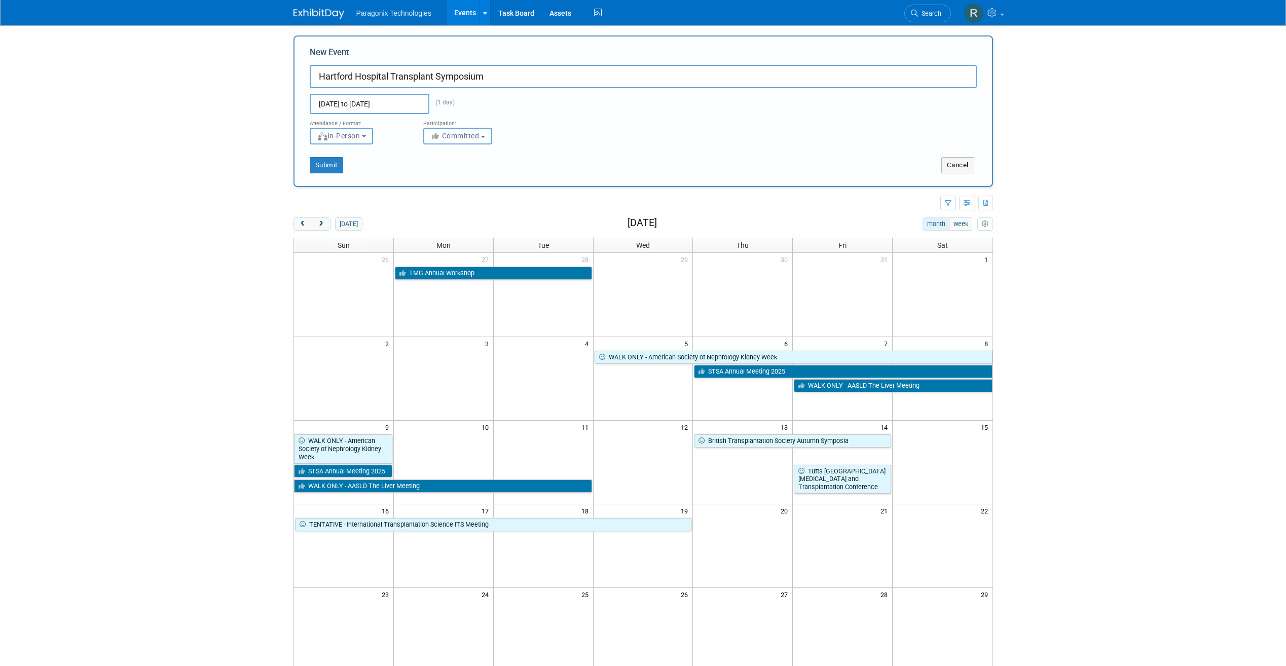
click at [465, 135] on span "Committed" at bounding box center [454, 136] width 49 height 8
click at [462, 173] on label "Considering" at bounding box center [462, 174] width 67 height 13
click at [433, 173] on input "Considering" at bounding box center [429, 174] width 7 height 7
select select "2"
click at [333, 167] on button "Submit" at bounding box center [326, 165] width 33 height 16
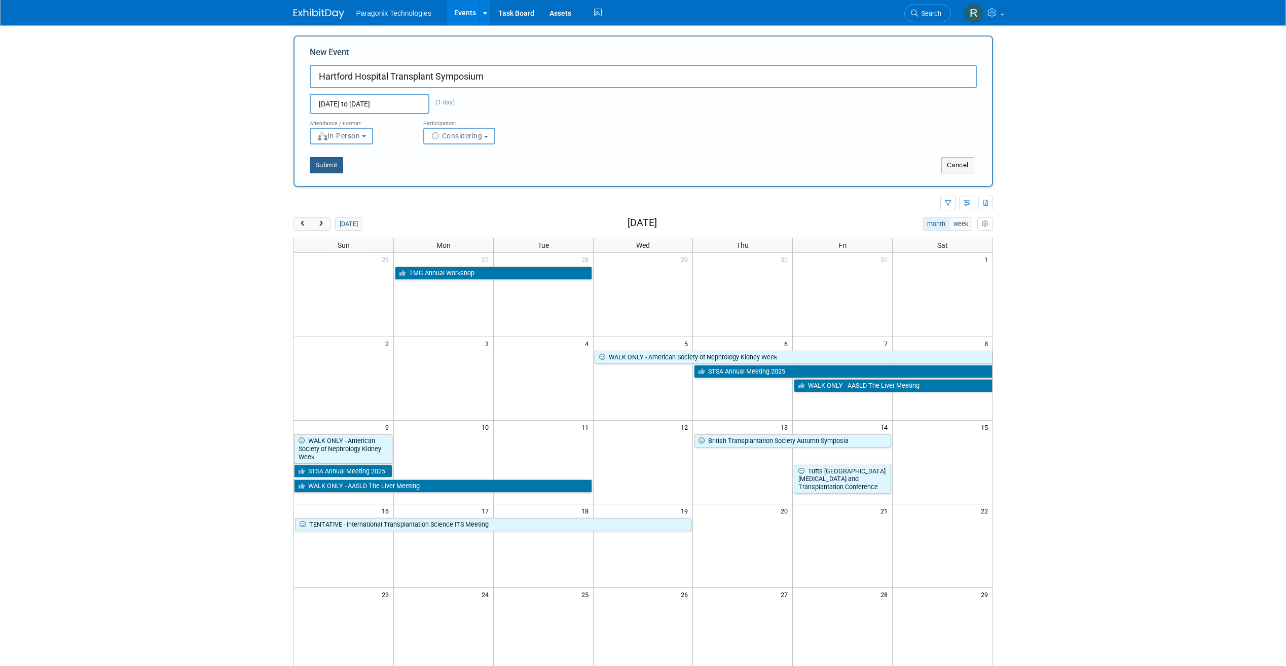
type input "Hartford Hospital Transplant Symposium"
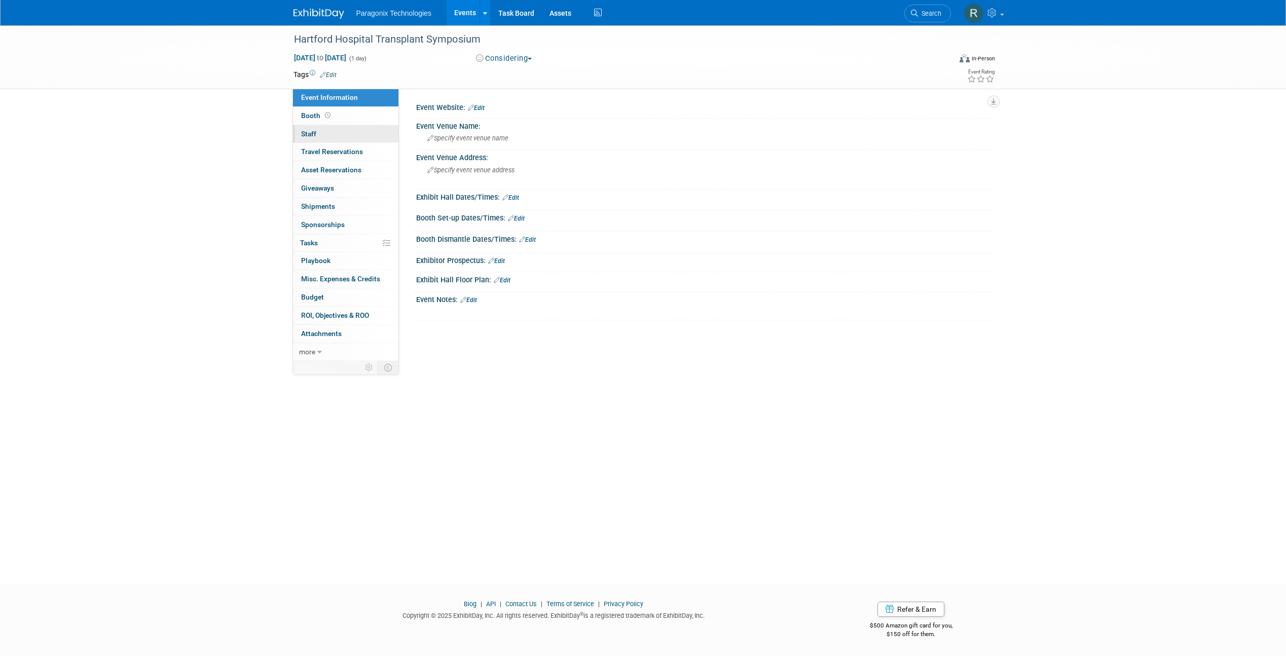
click at [343, 131] on link "0 Staff 0" at bounding box center [345, 134] width 105 height 18
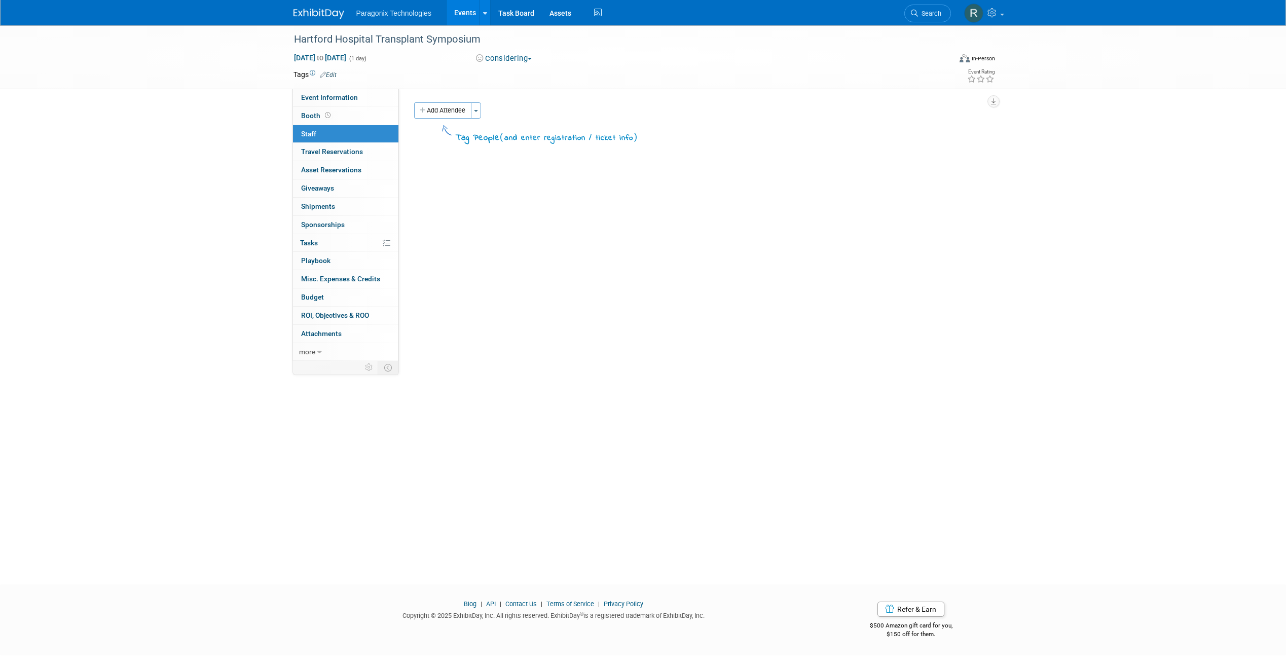
click at [471, 107] on button "Add Attendee" at bounding box center [442, 110] width 57 height 16
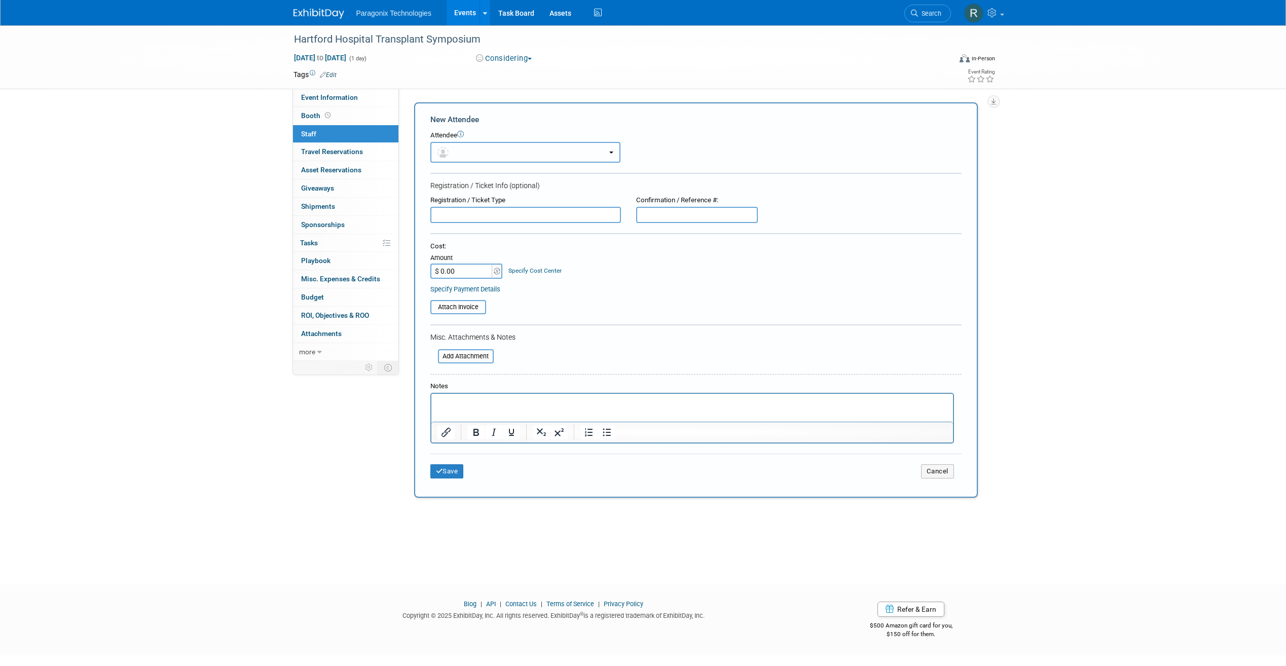
click at [458, 152] on button "button" at bounding box center [525, 152] width 190 height 21
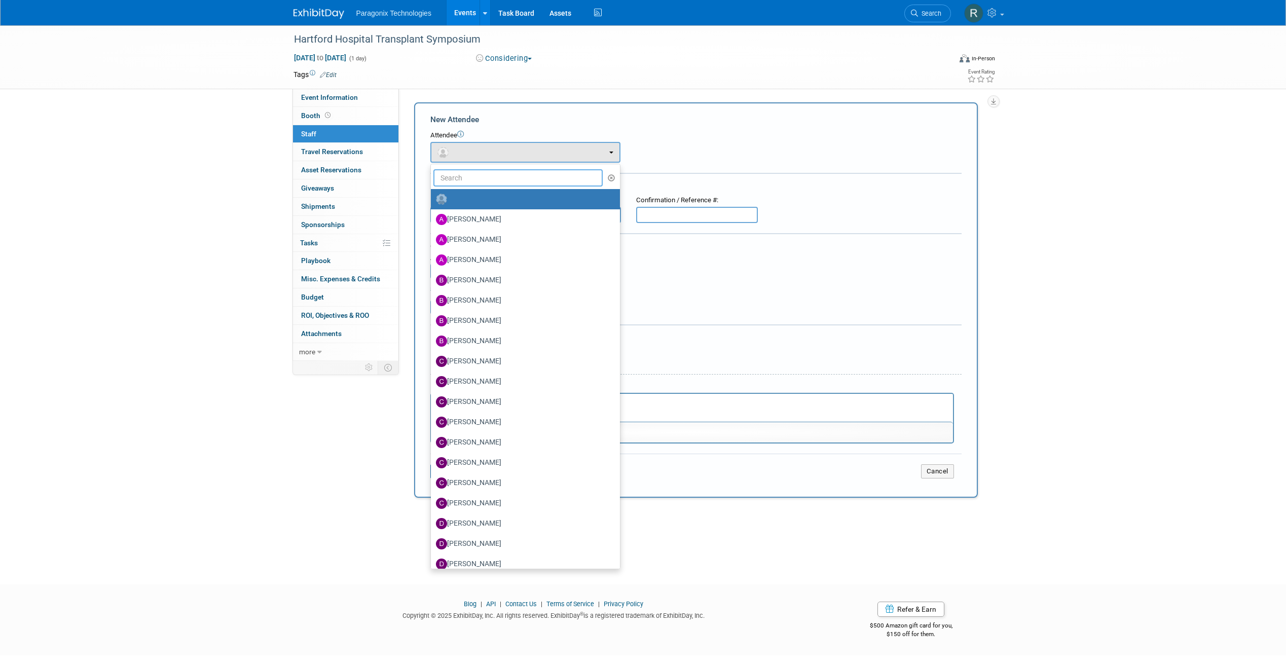
click at [463, 174] on input "text" at bounding box center [518, 177] width 170 height 17
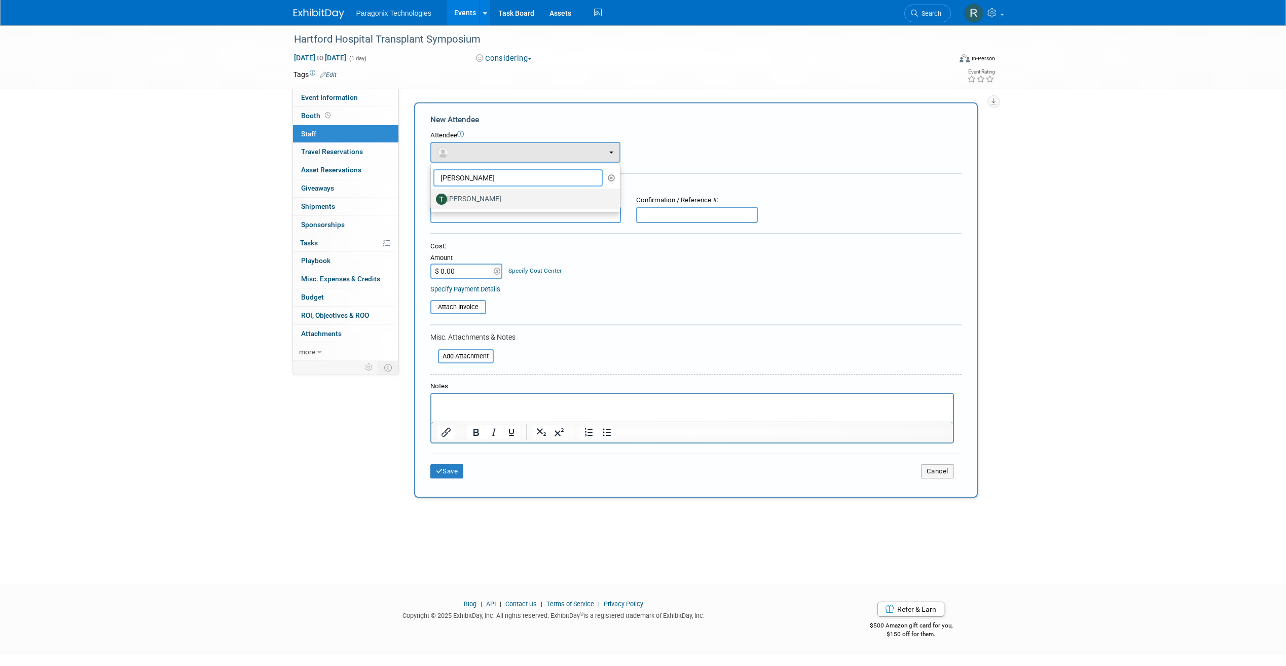
type input "Ted"
click at [467, 204] on label "Ted Hancock" at bounding box center [523, 199] width 174 height 16
click at [432, 201] on input "Ted Hancock" at bounding box center [429, 198] width 7 height 7
select select "be9a6b2a-8a61-4956-8a3e-c8985f708f84"
select select "4"
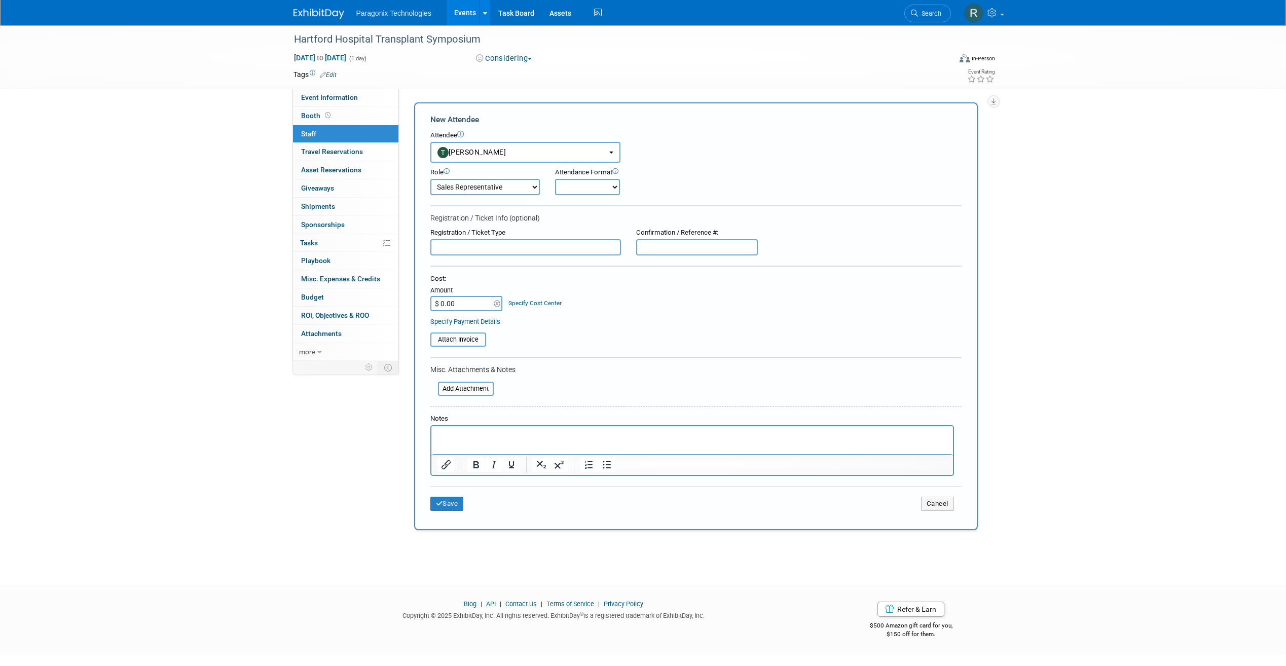
click at [576, 204] on form "New Attendee Attendee <img src="https://www.exhibitday.com/Images/Unassigned-Us…" at bounding box center [695, 316] width 531 height 404
click at [574, 195] on select "Onsite Remote" at bounding box center [587, 187] width 65 height 16
click at [555, 179] on select "Onsite Remote" at bounding box center [587, 187] width 65 height 16
click at [580, 197] on form "New Attendee Attendee <img src="https://www.exhibitday.com/Images/Unassigned-Us…" at bounding box center [695, 316] width 531 height 404
drag, startPoint x: 585, startPoint y: 173, endPoint x: 587, endPoint y: 181, distance: 8.4
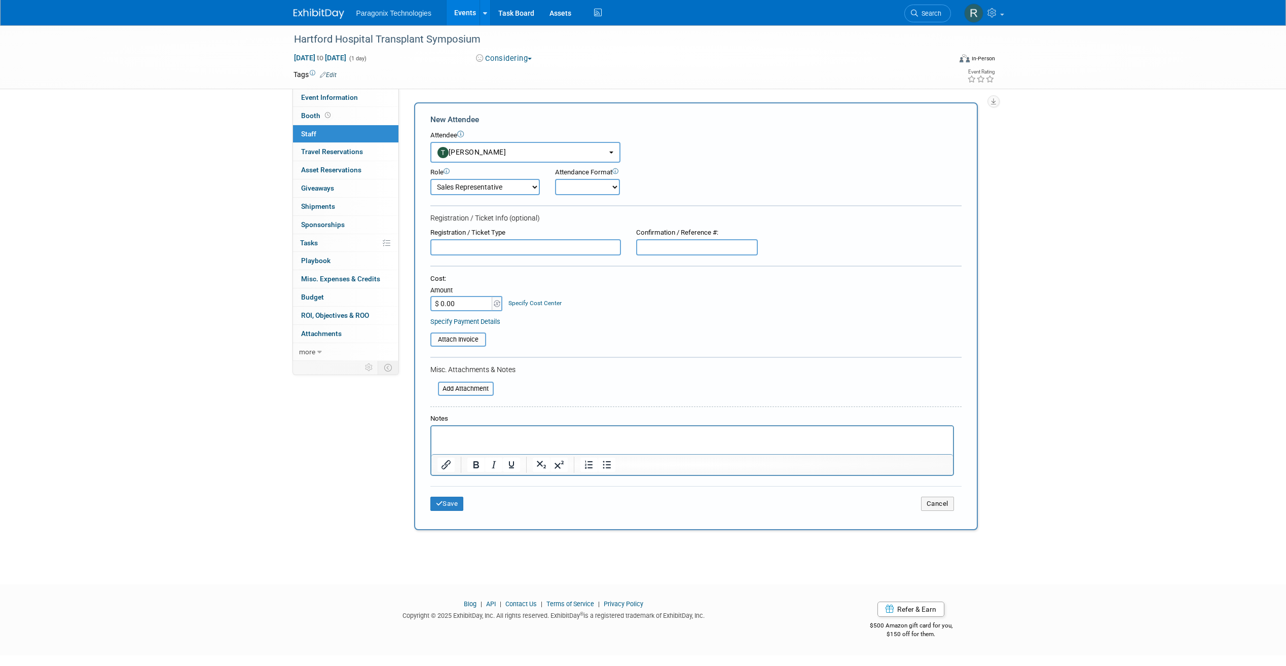
click at [585, 175] on div "Attendance Format" at bounding box center [616, 173] width 122 height 10
click at [590, 187] on select "Onsite Remote" at bounding box center [587, 187] width 65 height 16
select select "1"
click at [555, 179] on select "Onsite Remote" at bounding box center [587, 187] width 65 height 16
click at [462, 495] on div "Save Cancel" at bounding box center [695, 502] width 531 height 32
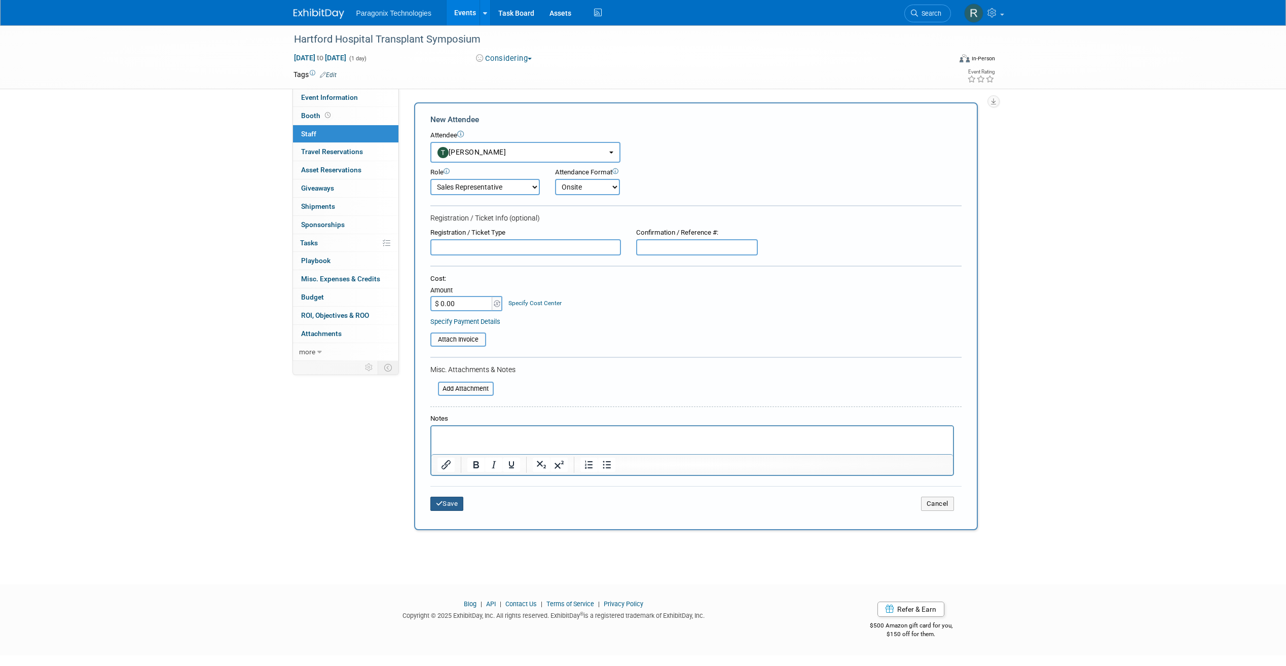
click at [460, 505] on button "Save" at bounding box center [446, 504] width 33 height 14
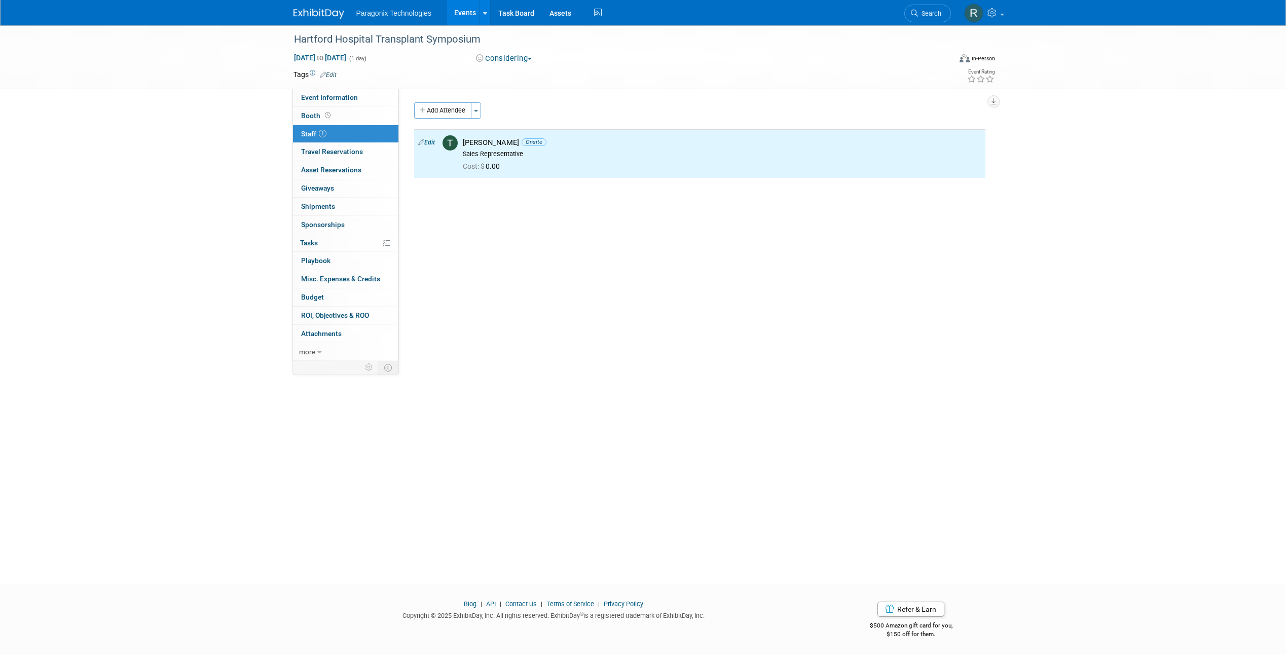
click at [462, 19] on link "Events" at bounding box center [465, 12] width 37 height 25
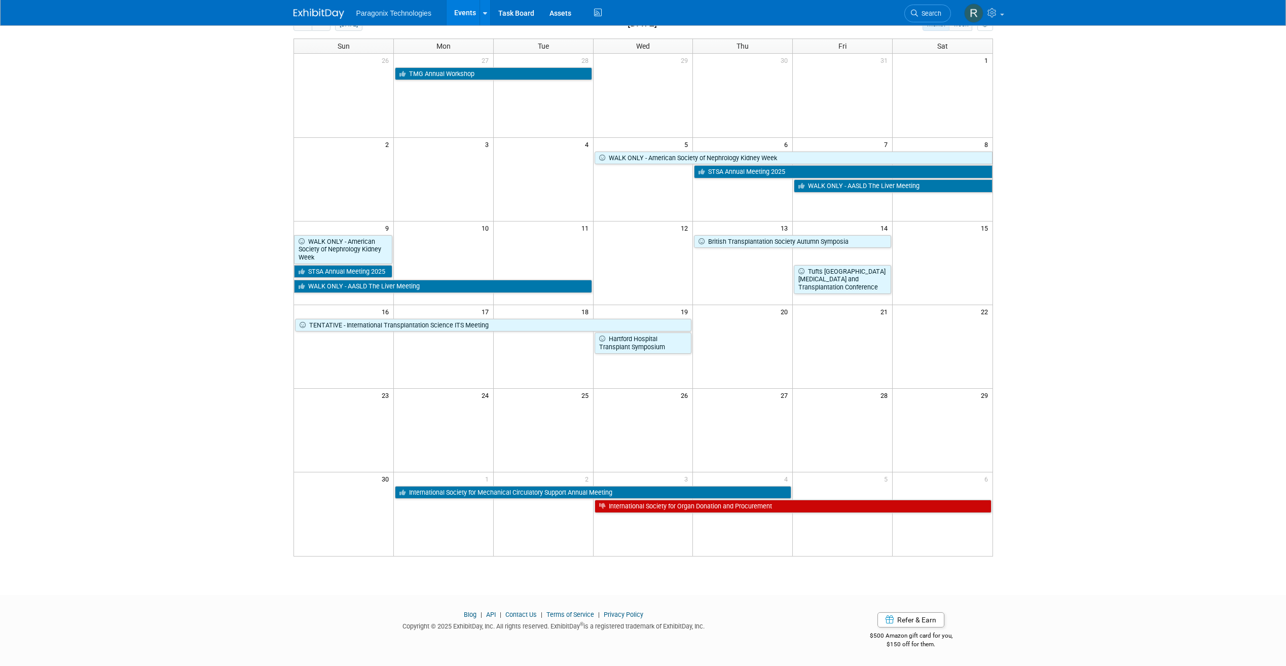
scroll to position [59, 0]
